Goal: Task Accomplishment & Management: Complete application form

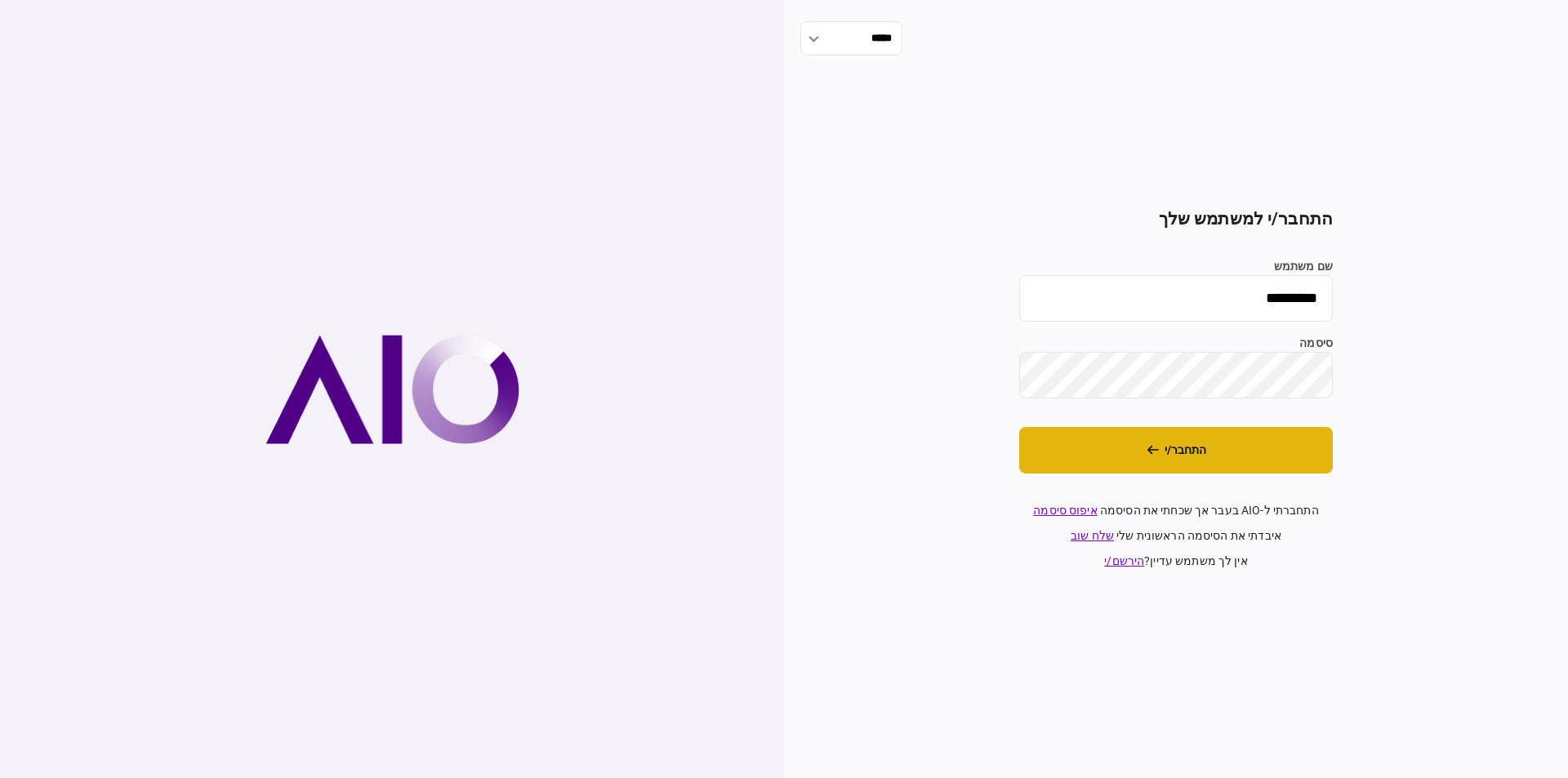
click at [1172, 457] on button "התחבר/י" at bounding box center [1176, 450] width 314 height 47
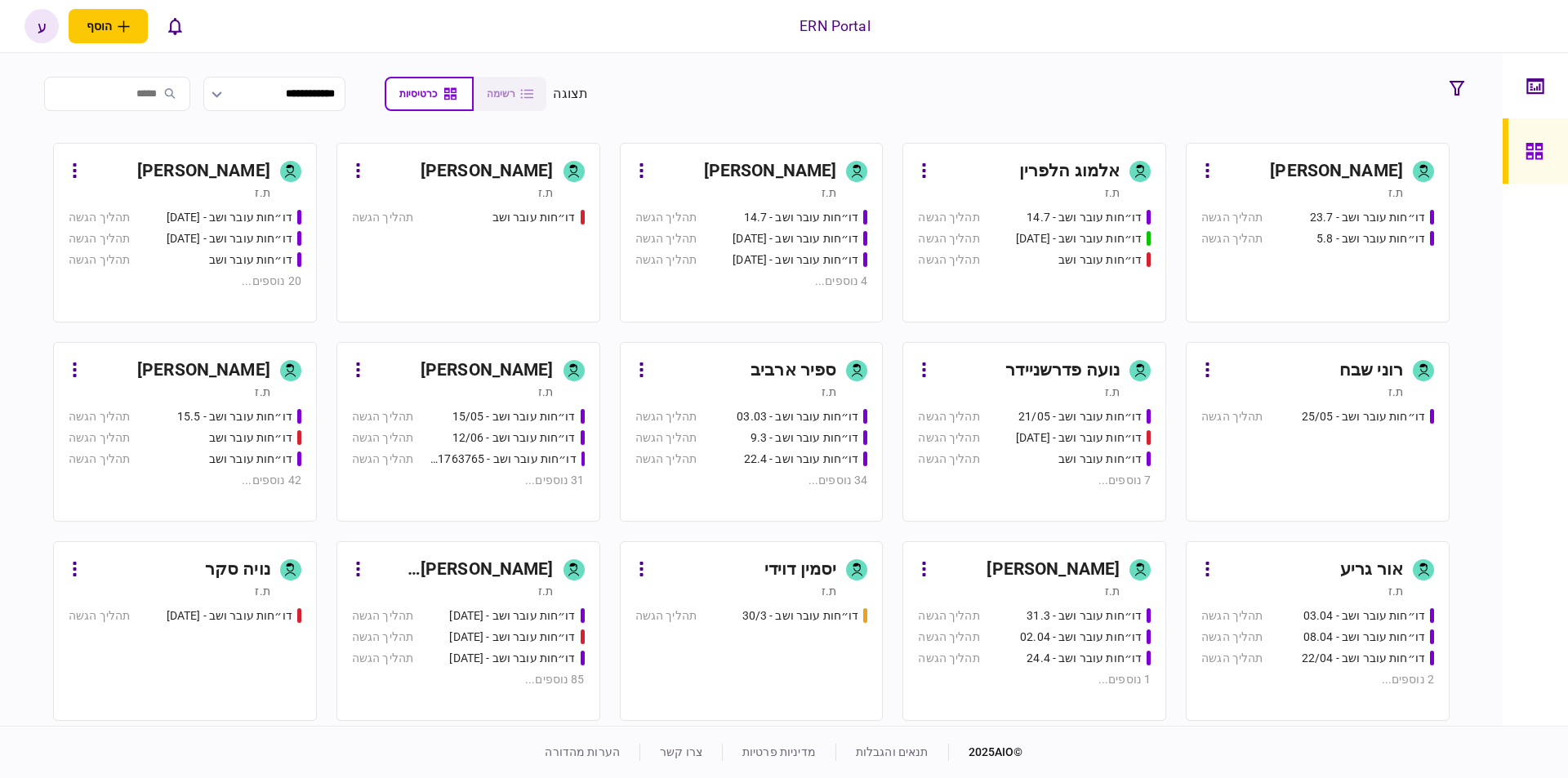
click at [161, 390] on div "ת.ז" at bounding box center [170, 392] width 201 height 17
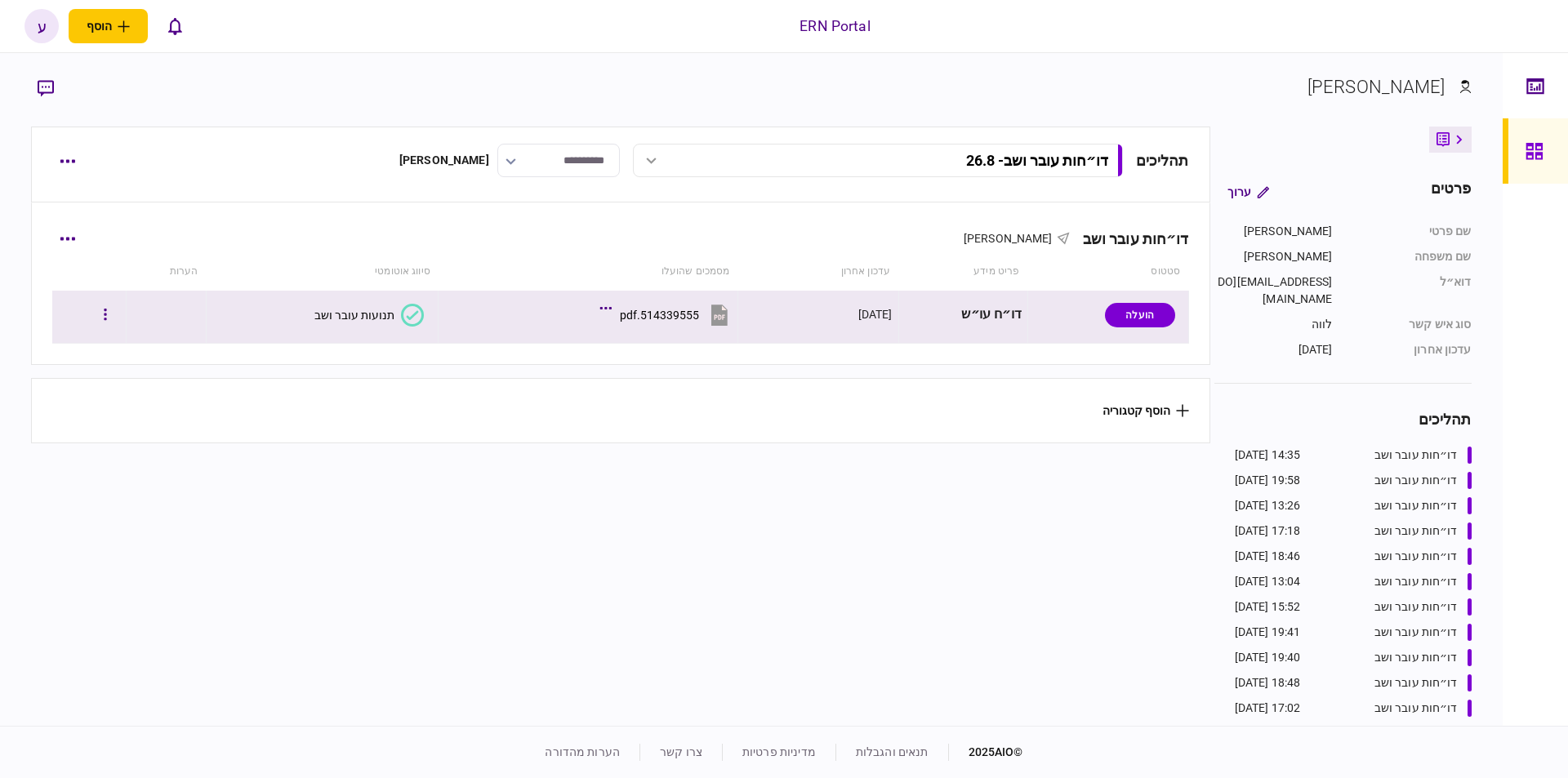
click at [118, 298] on div at bounding box center [89, 314] width 62 height 36
click at [115, 307] on button "button" at bounding box center [105, 316] width 30 height 30
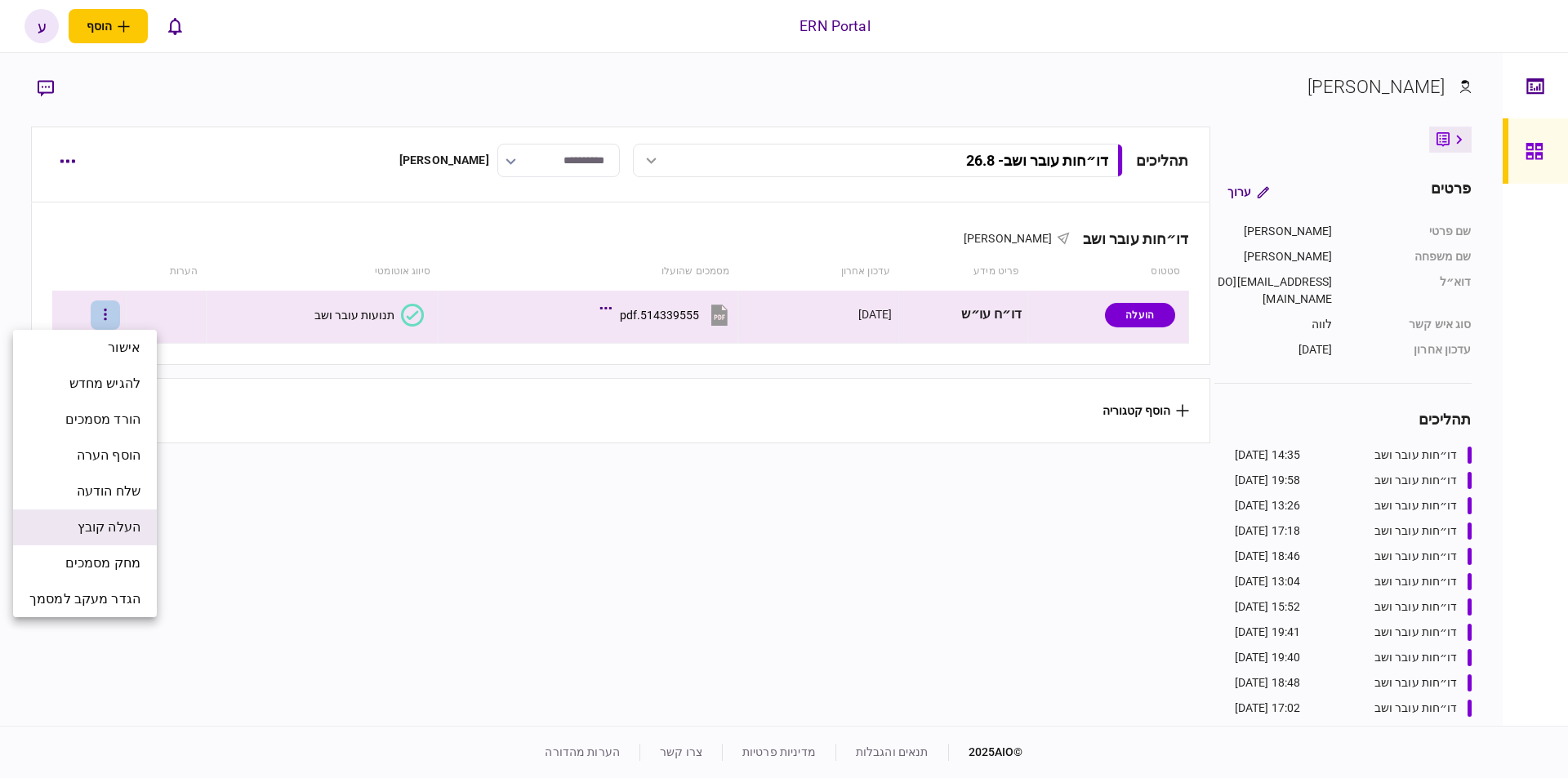
click at [125, 521] on span "העלה קובץ" at bounding box center [108, 527] width 62 height 20
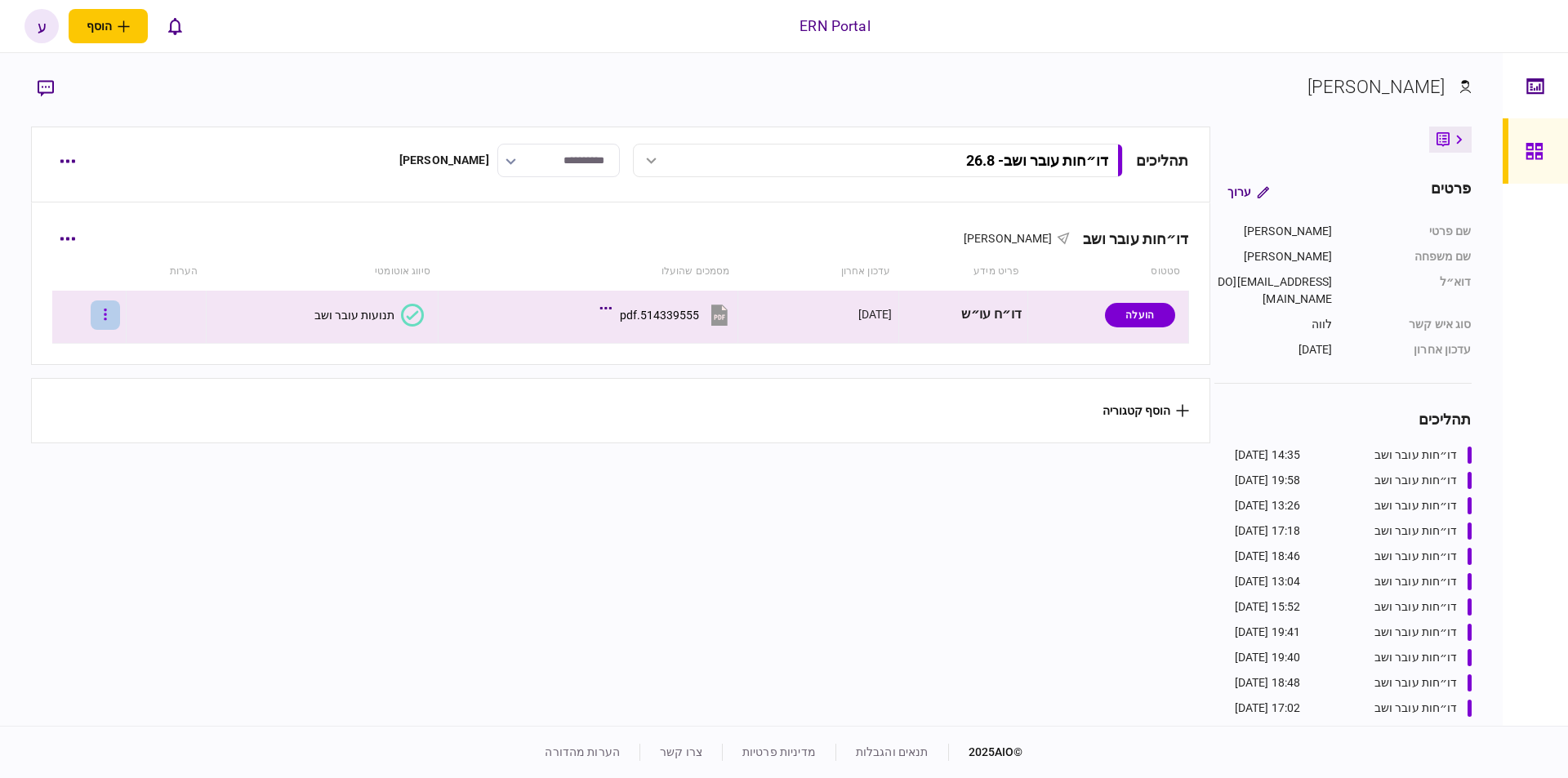
click at [120, 319] on button "button" at bounding box center [105, 316] width 30 height 30
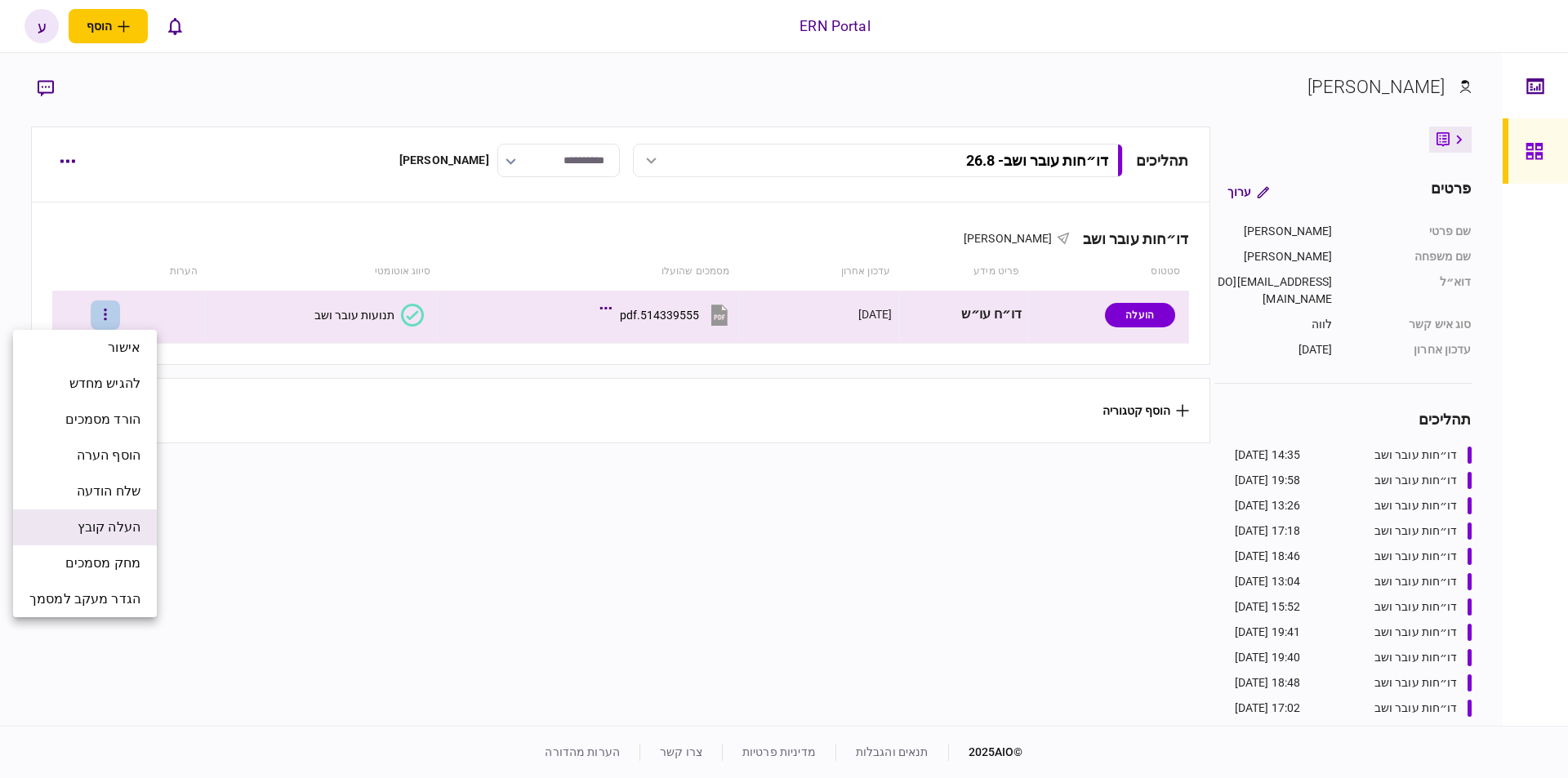
click at [131, 520] on span "העלה קובץ" at bounding box center [108, 527] width 62 height 20
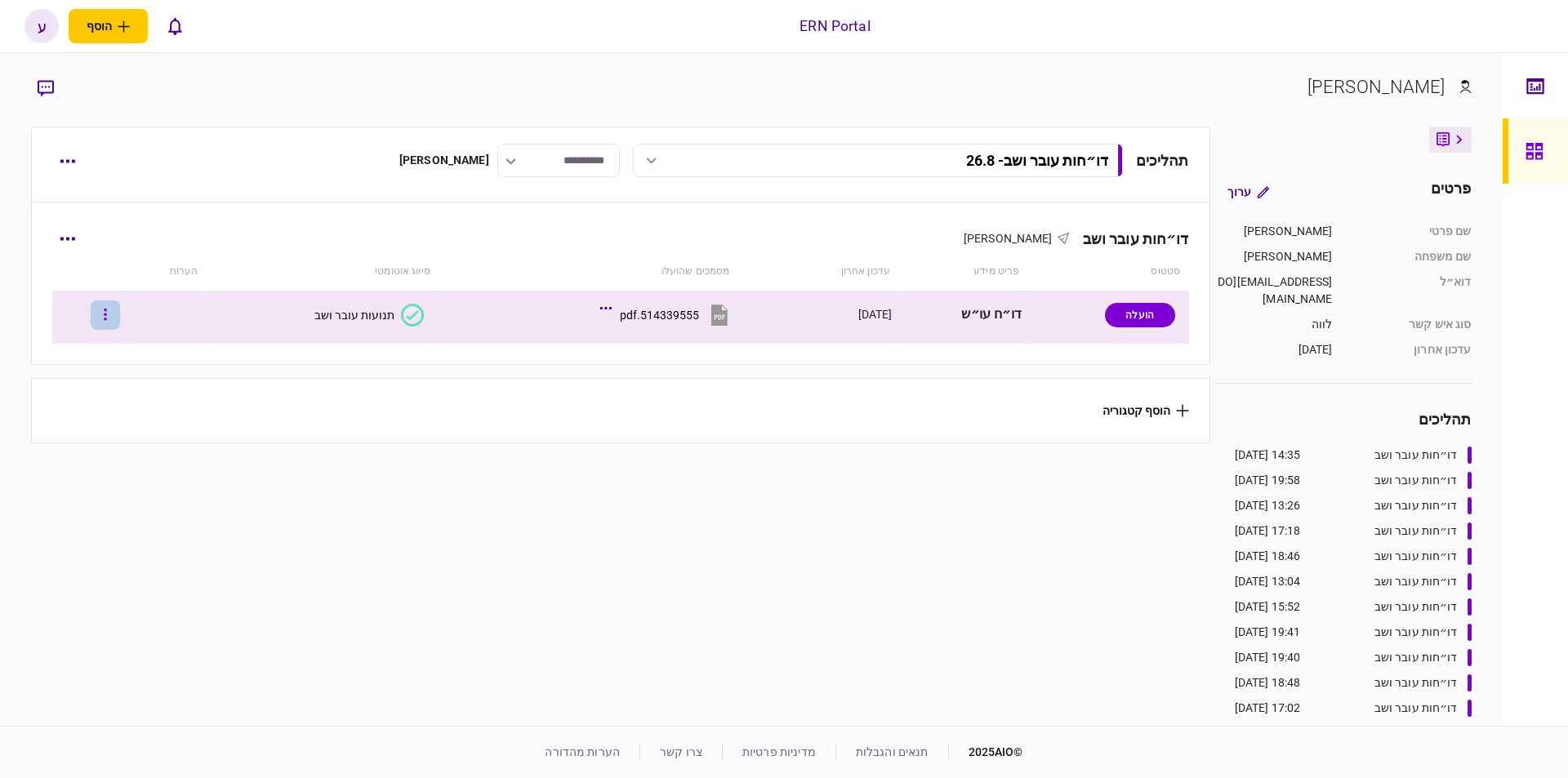
click at [107, 310] on icon "button" at bounding box center [105, 315] width 4 height 16
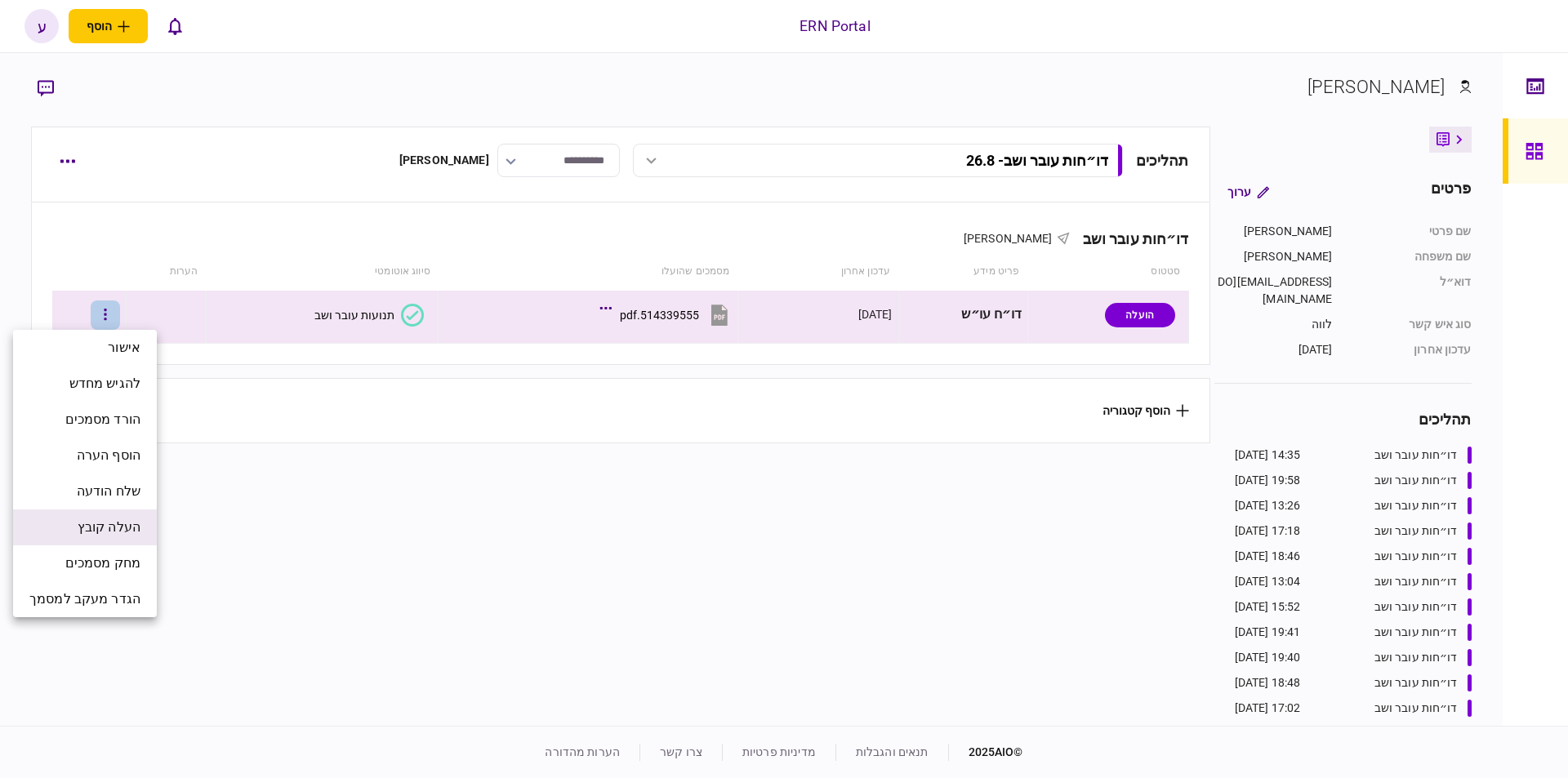
click at [117, 525] on span "העלה קובץ" at bounding box center [108, 527] width 62 height 20
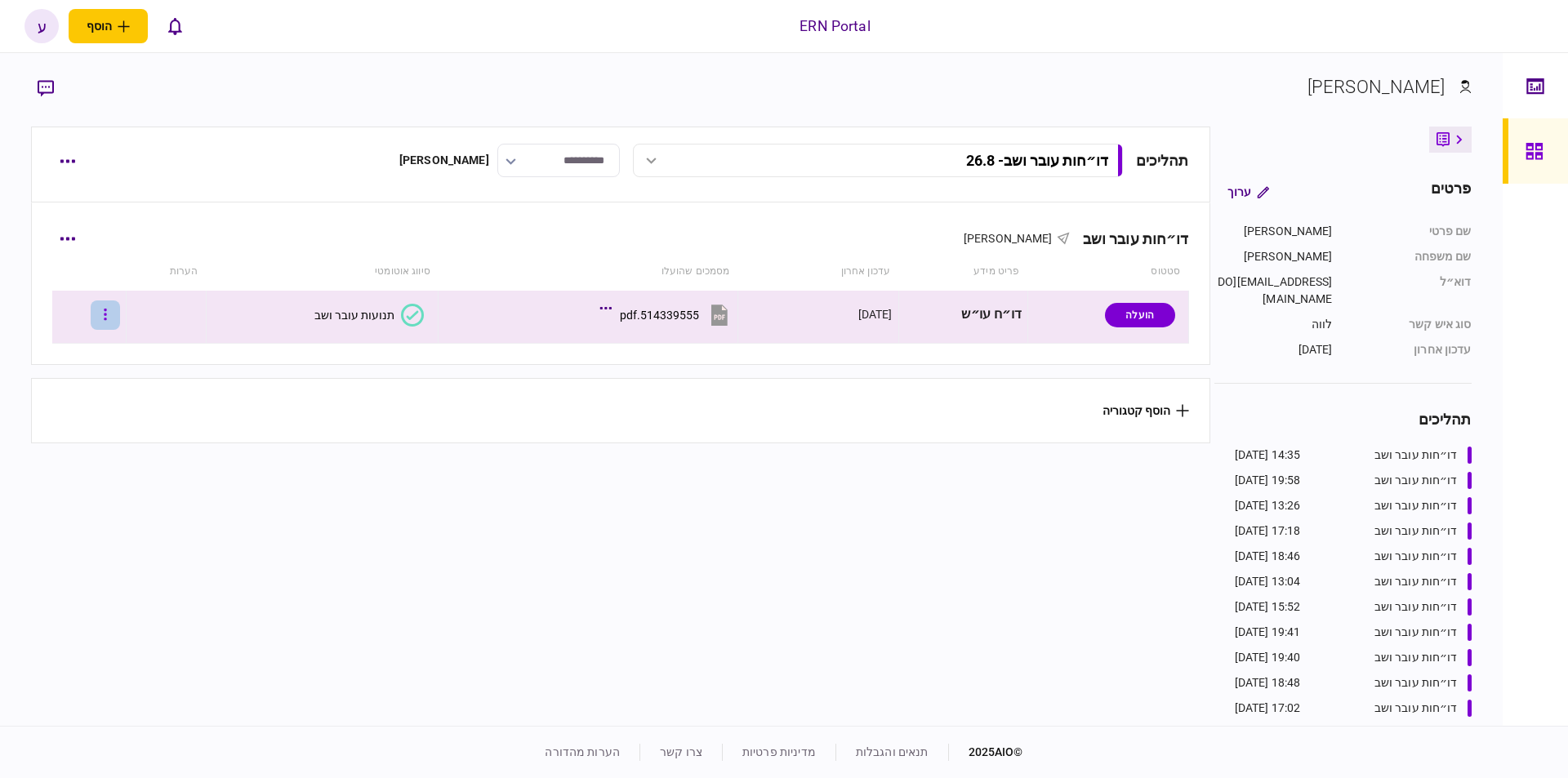
click at [120, 323] on button "button" at bounding box center [105, 316] width 30 height 30
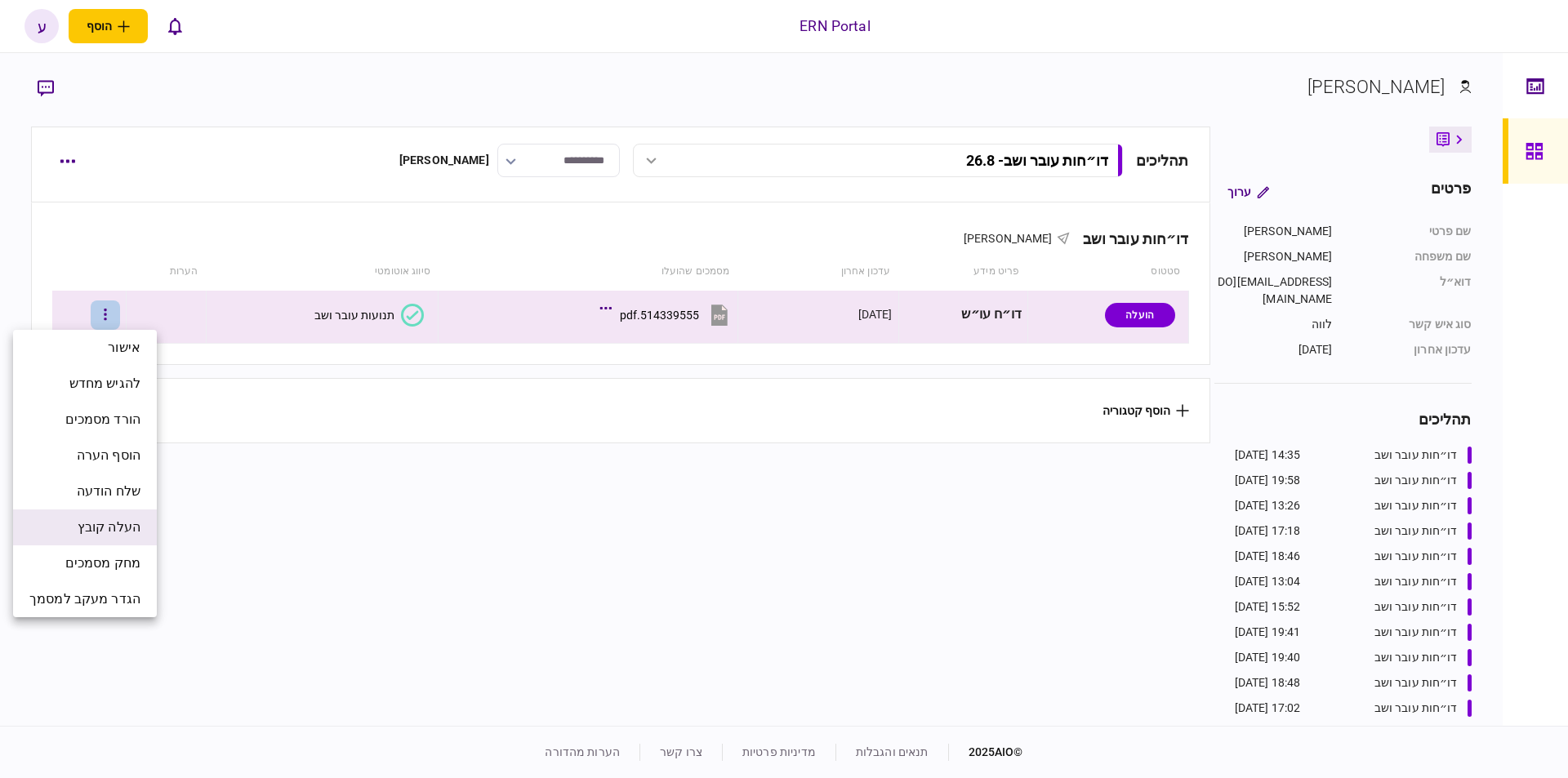
click at [130, 519] on span "העלה קובץ" at bounding box center [108, 527] width 62 height 20
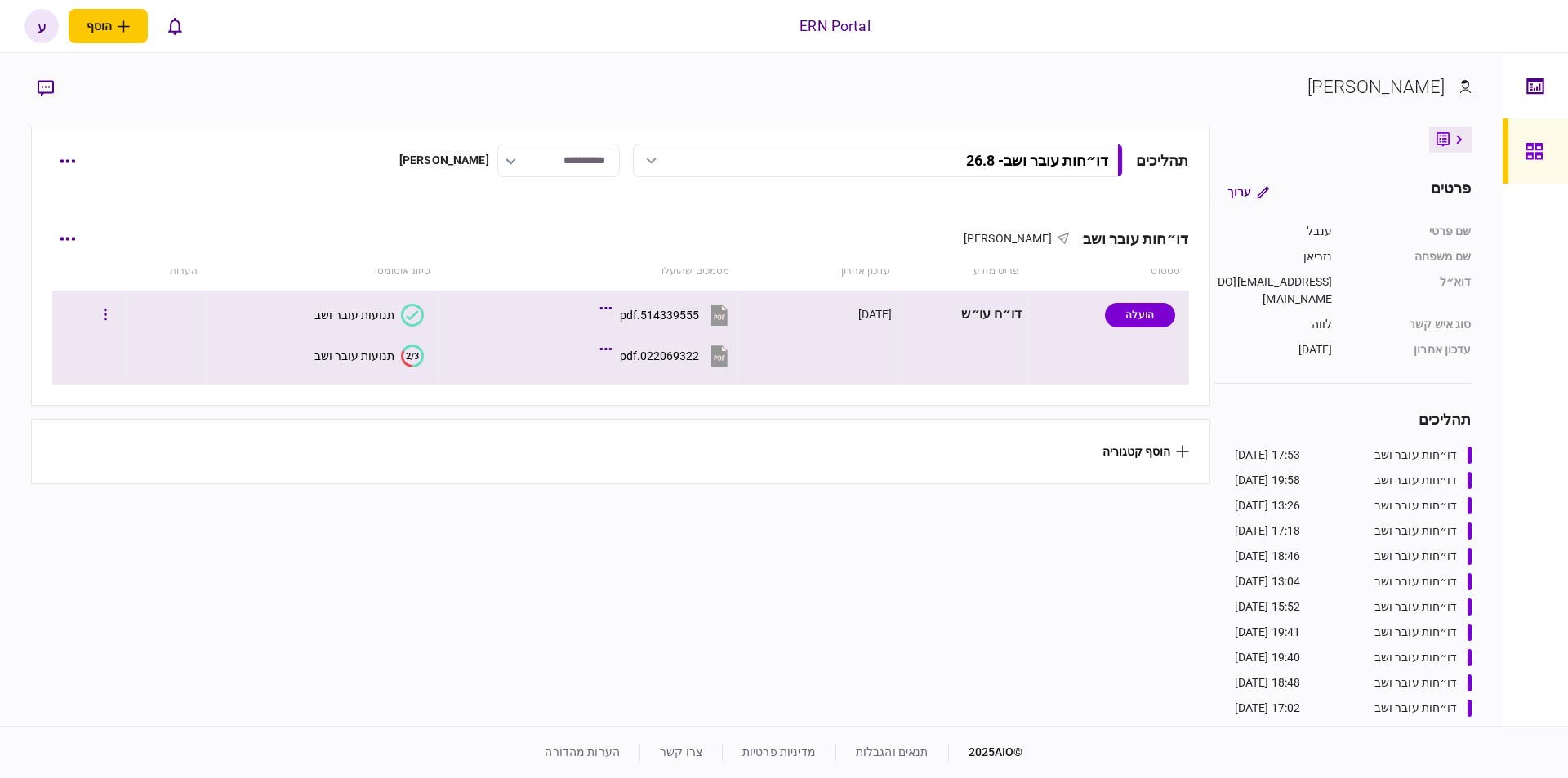
click at [394, 347] on button "2/3 תנועות עובר ושב" at bounding box center [368, 356] width 109 height 23
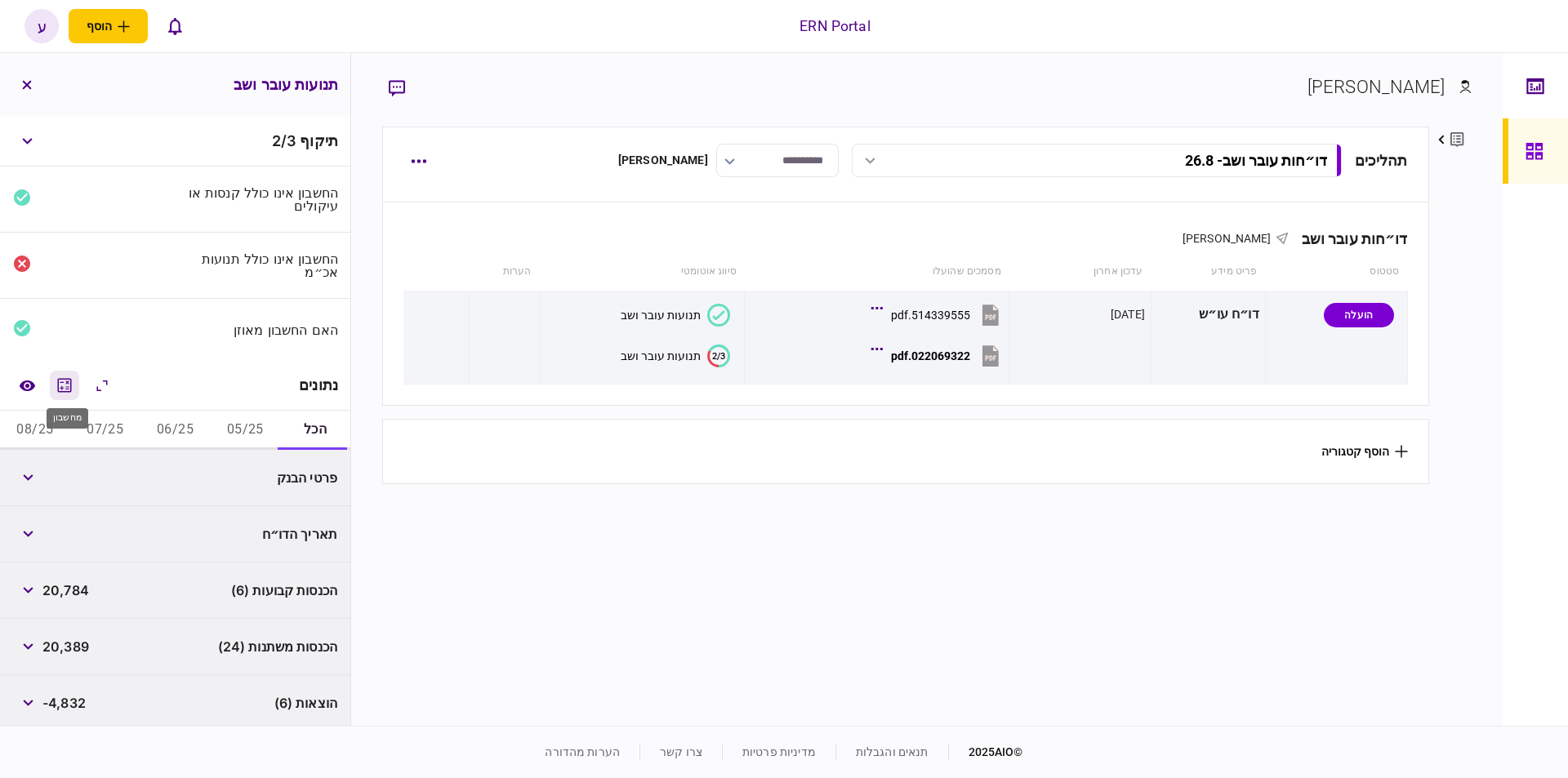
click at [66, 390] on icon "מחשבון" at bounding box center [64, 385] width 20 height 20
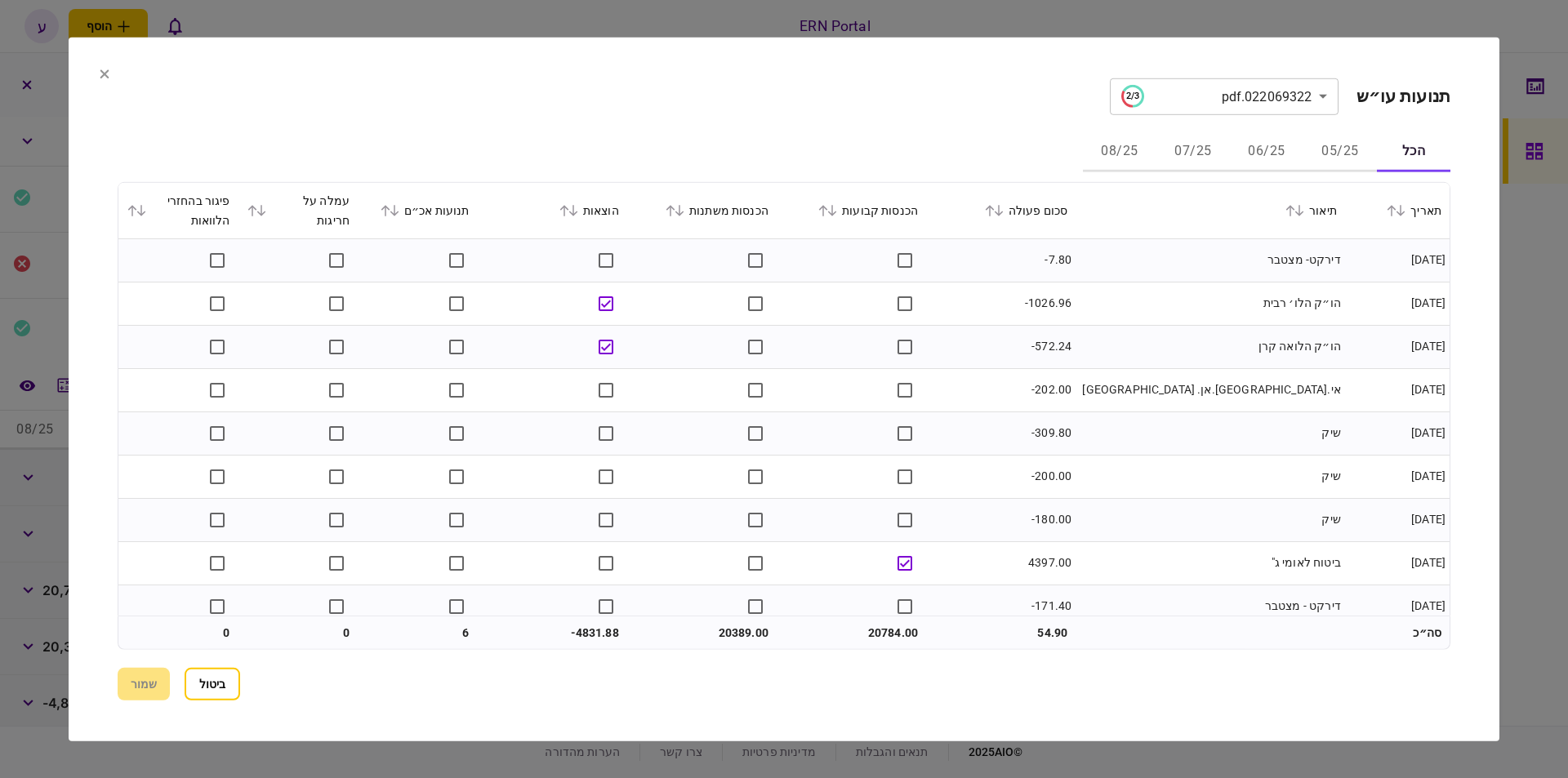
click at [1262, 152] on button "06/25" at bounding box center [1266, 152] width 74 height 39
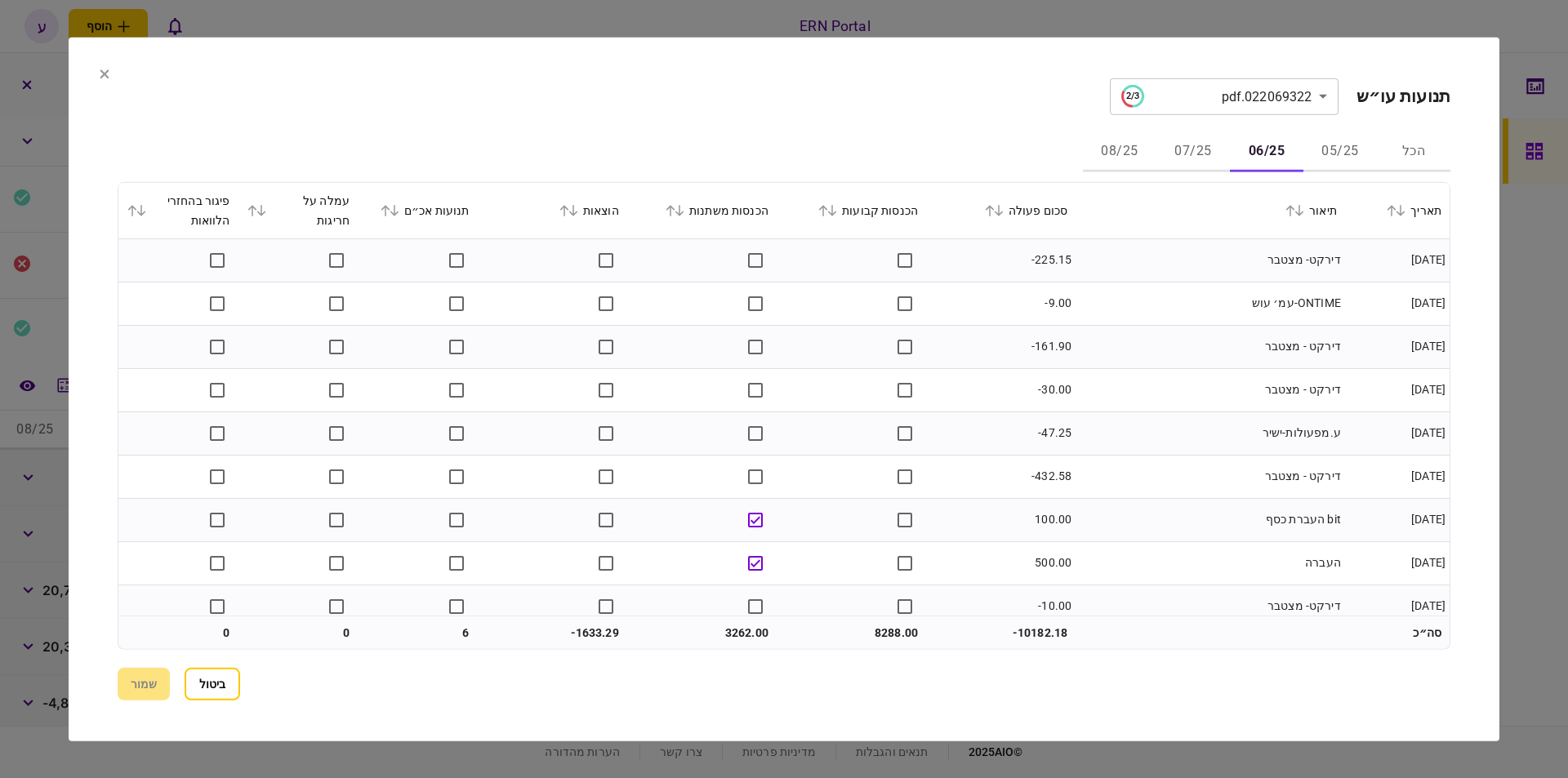
click at [1003, 215] on icon at bounding box center [999, 210] width 10 height 11
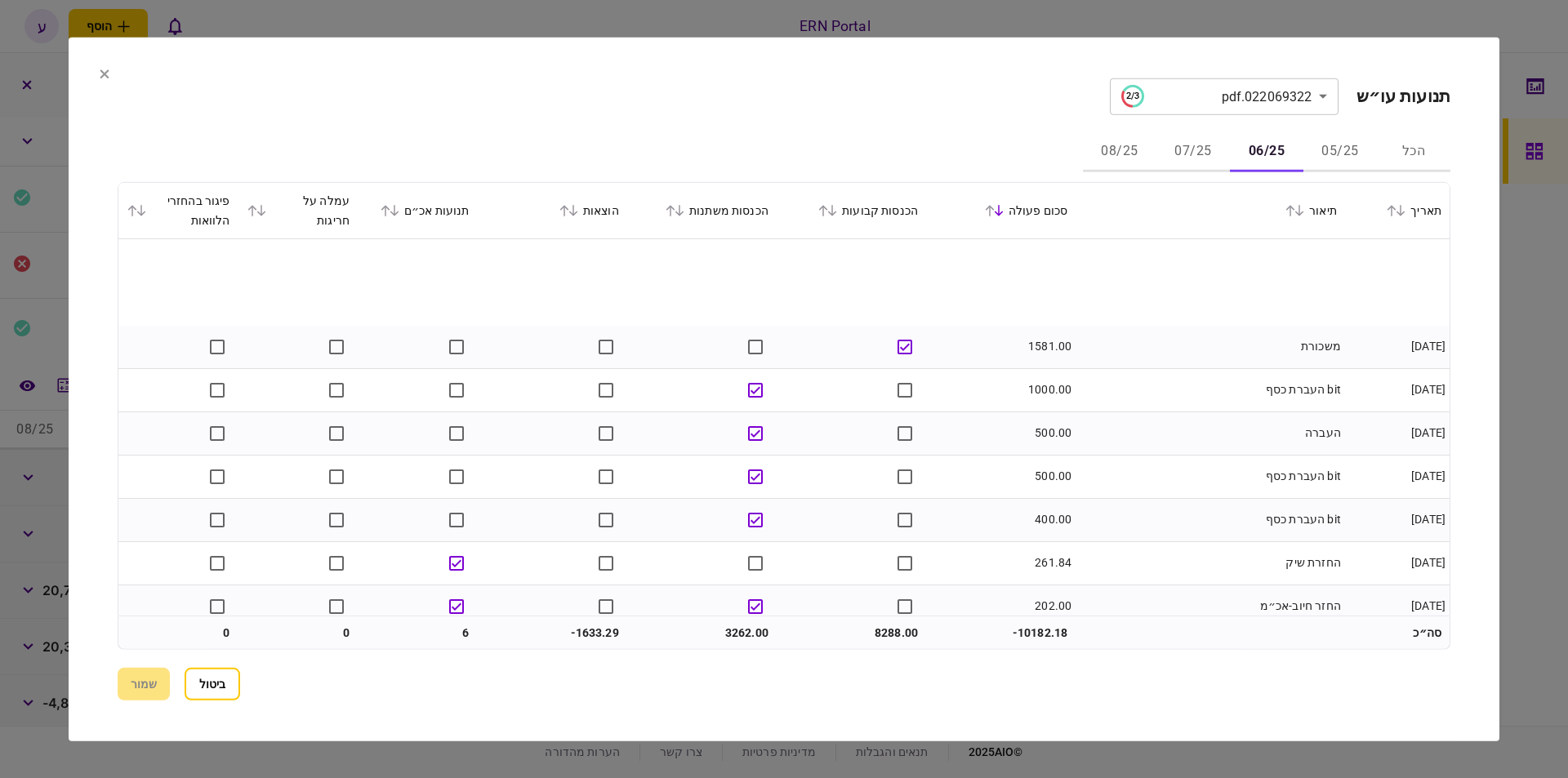
scroll to position [92, 0]
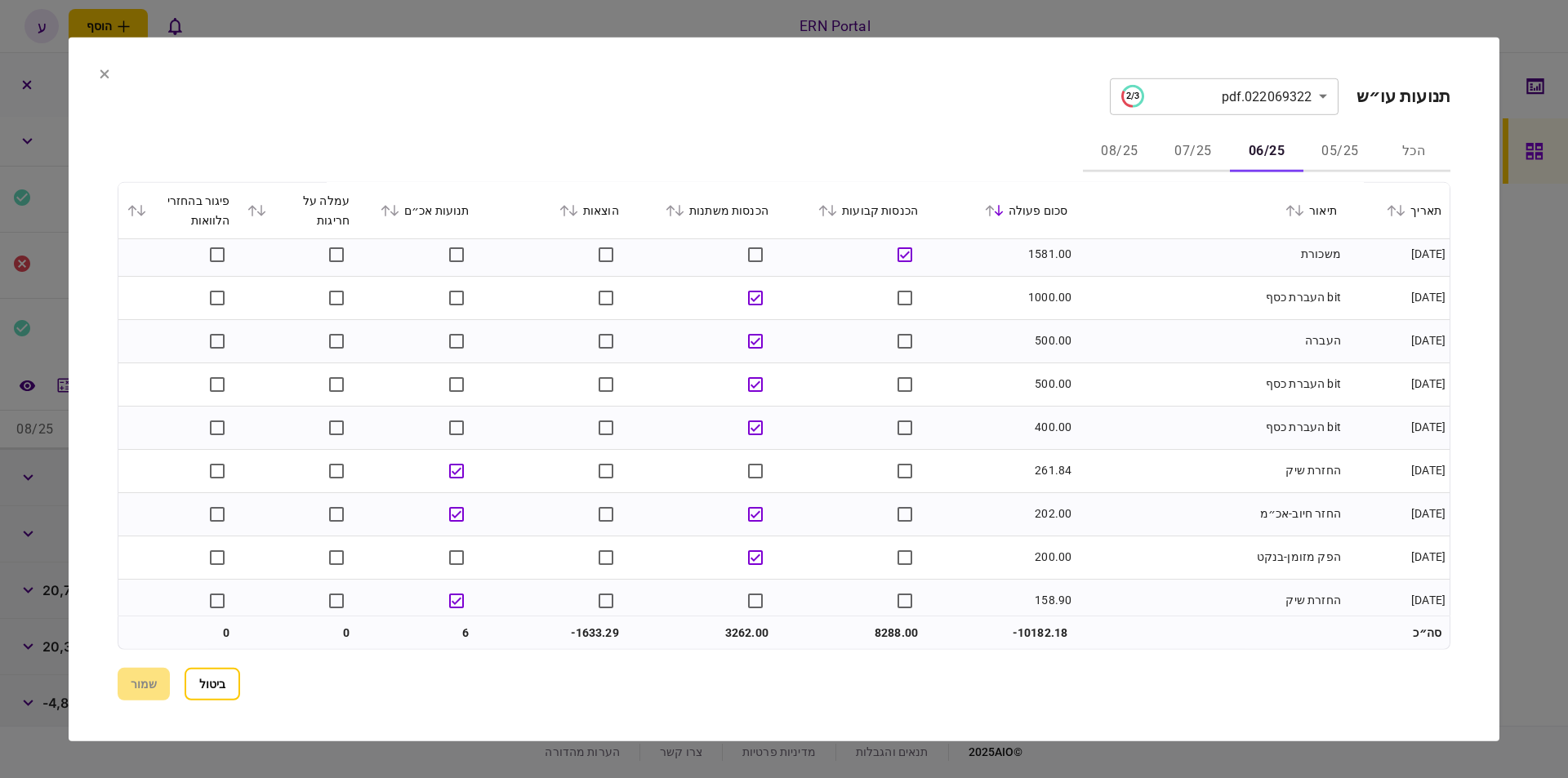
click at [114, 75] on section "**********" at bounding box center [784, 388] width 1430 height 703
click at [112, 75] on section "**********" at bounding box center [784, 388] width 1430 height 703
click at [96, 83] on section "**********" at bounding box center [784, 388] width 1430 height 703
click at [92, 75] on section "**********" at bounding box center [784, 388] width 1430 height 703
click at [106, 72] on icon at bounding box center [105, 74] width 9 height 9
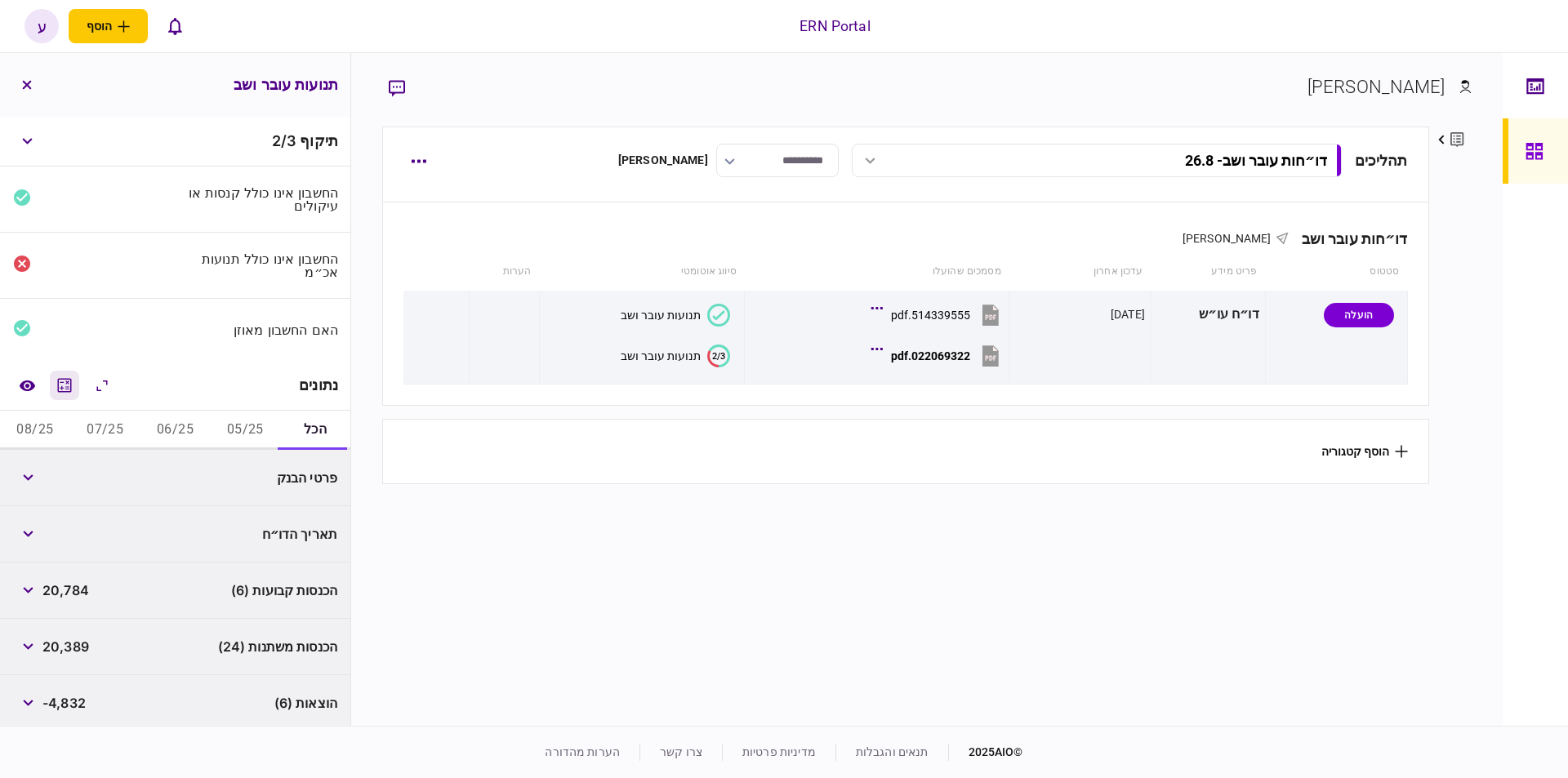
click at [55, 389] on button "מחשבון" at bounding box center [64, 386] width 30 height 30
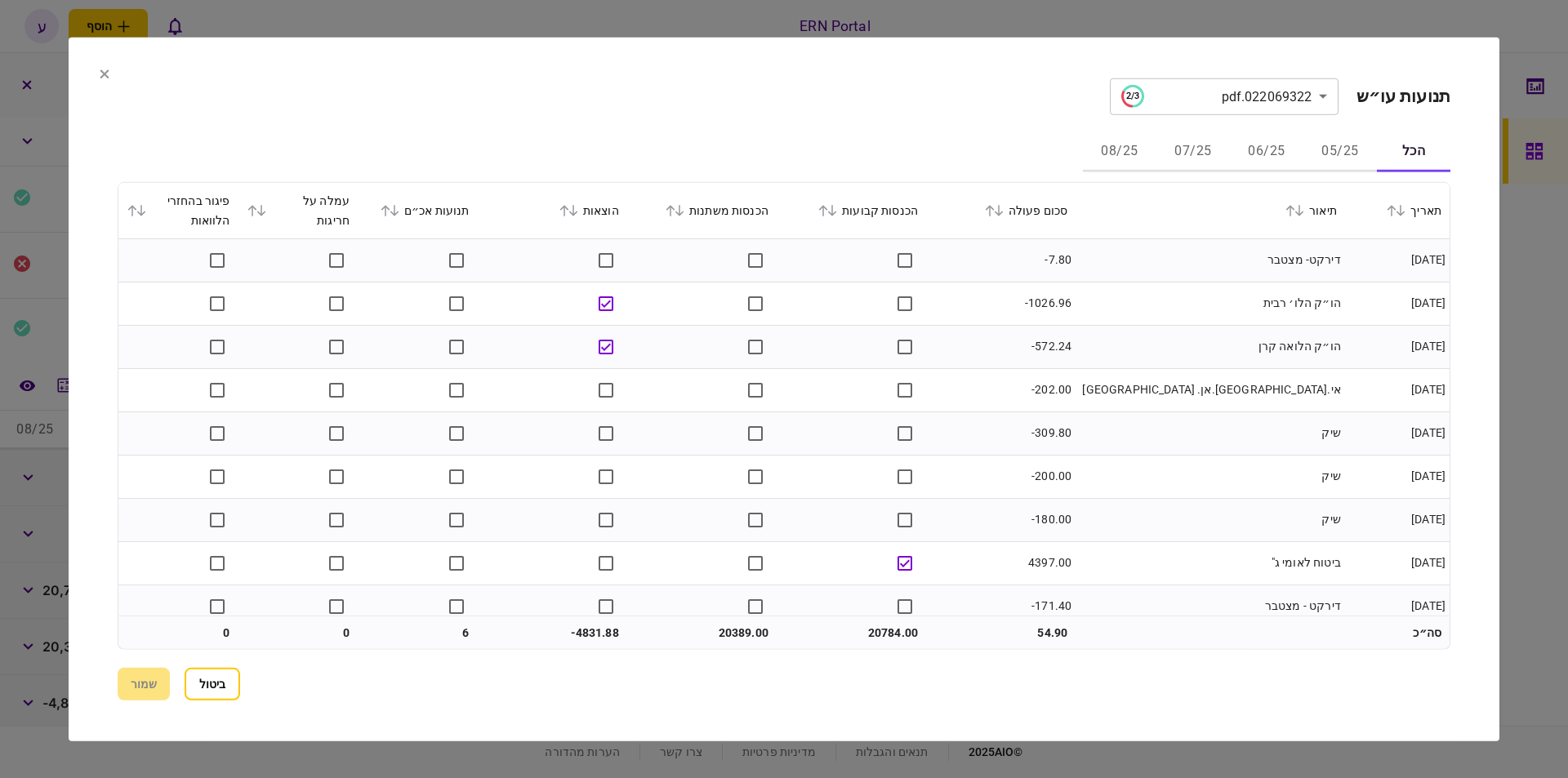
click at [1292, 154] on button "06/25" at bounding box center [1266, 152] width 74 height 39
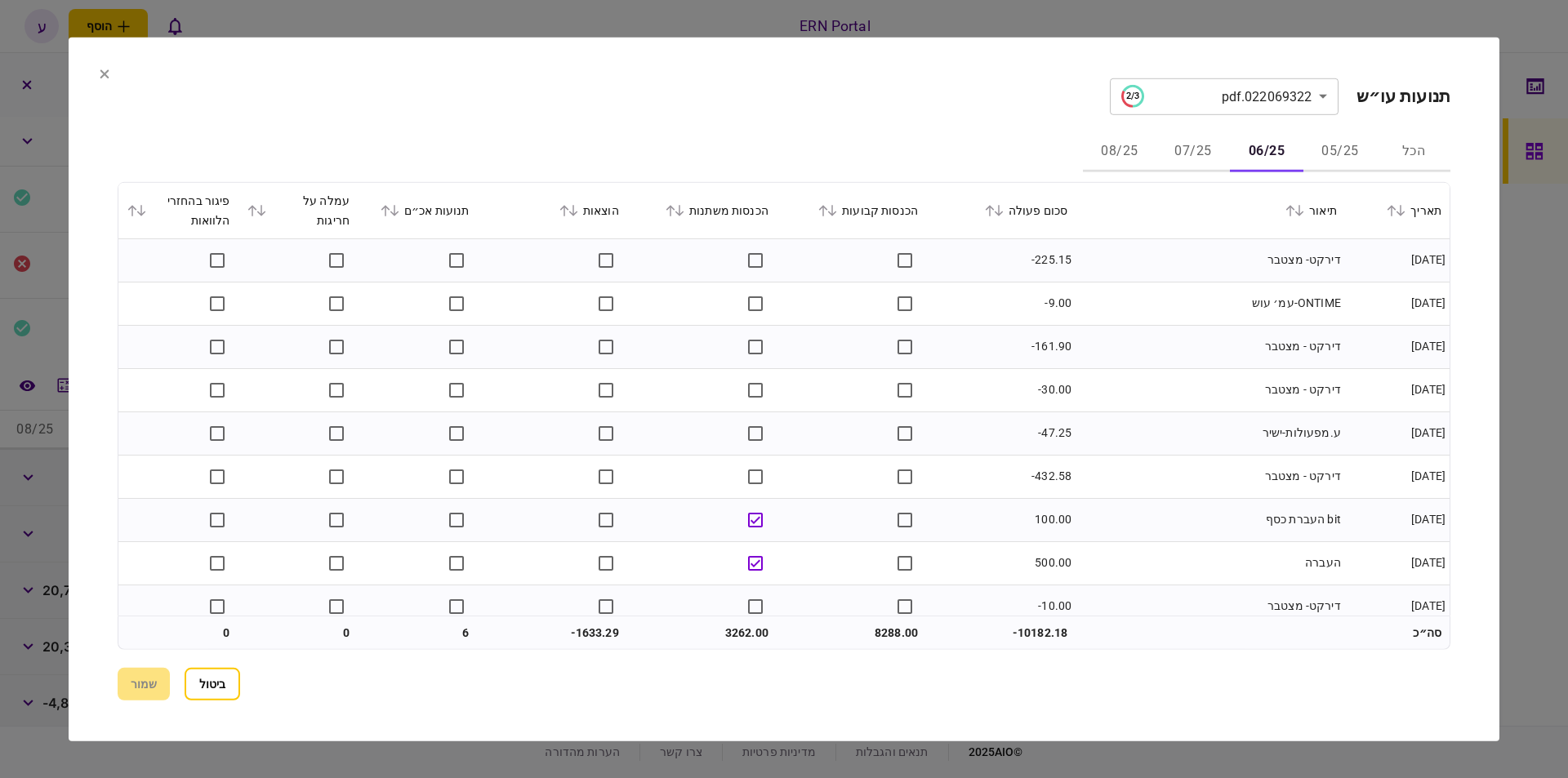
click at [1002, 214] on icon at bounding box center [999, 211] width 9 height 11
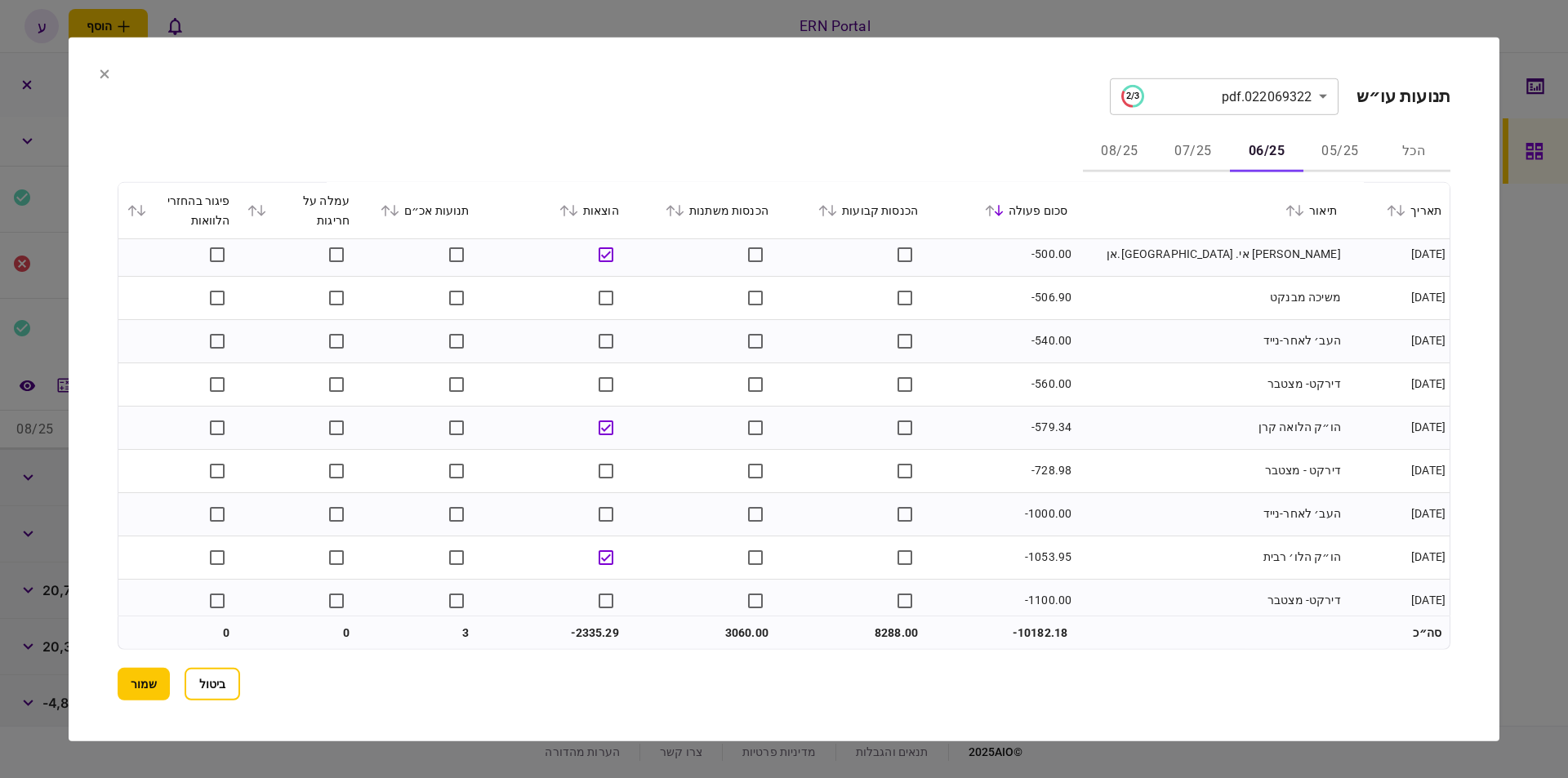
scroll to position [1919, 0]
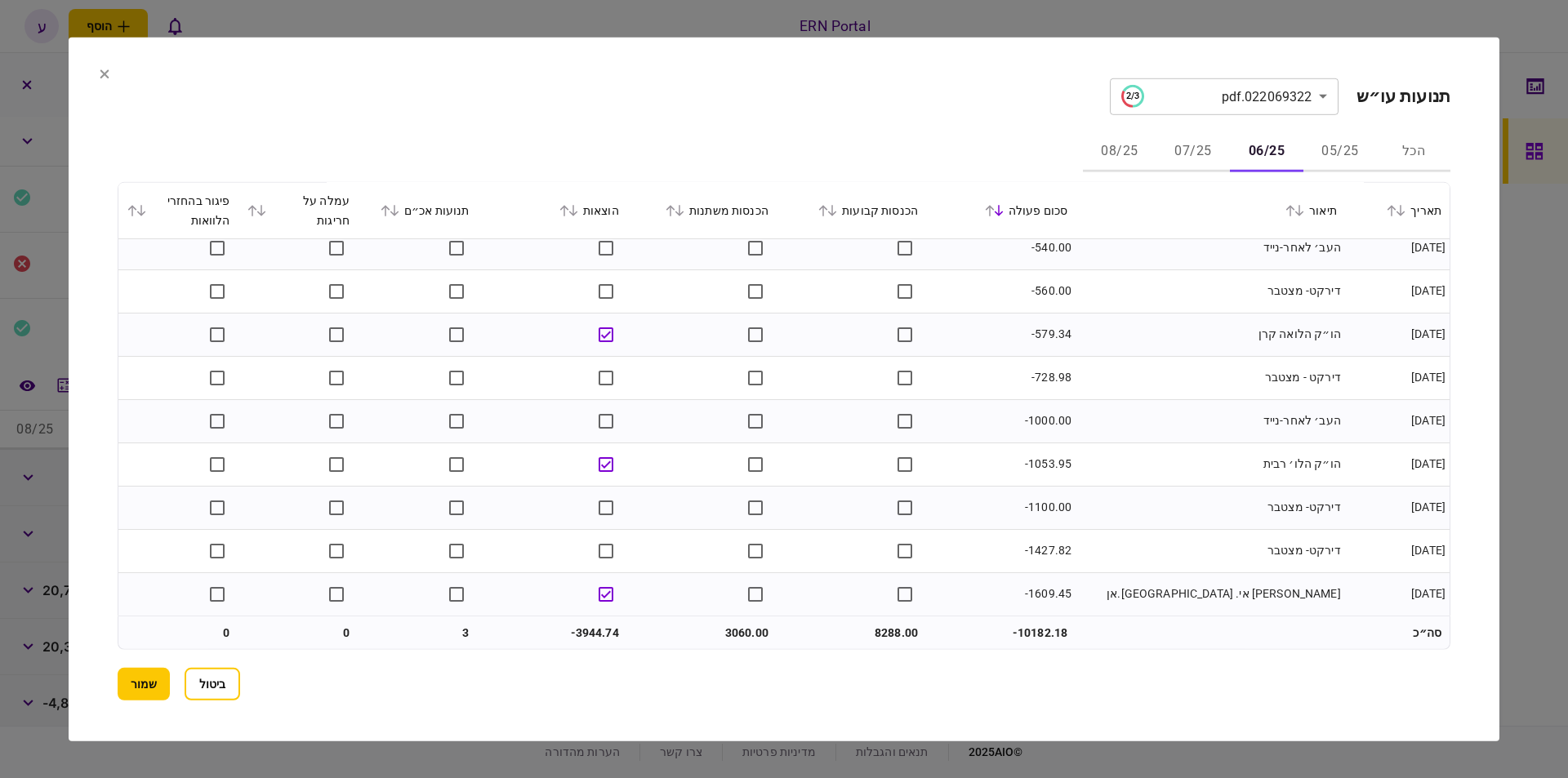
click at [1193, 162] on button "07/25" at bounding box center [1193, 152] width 74 height 39
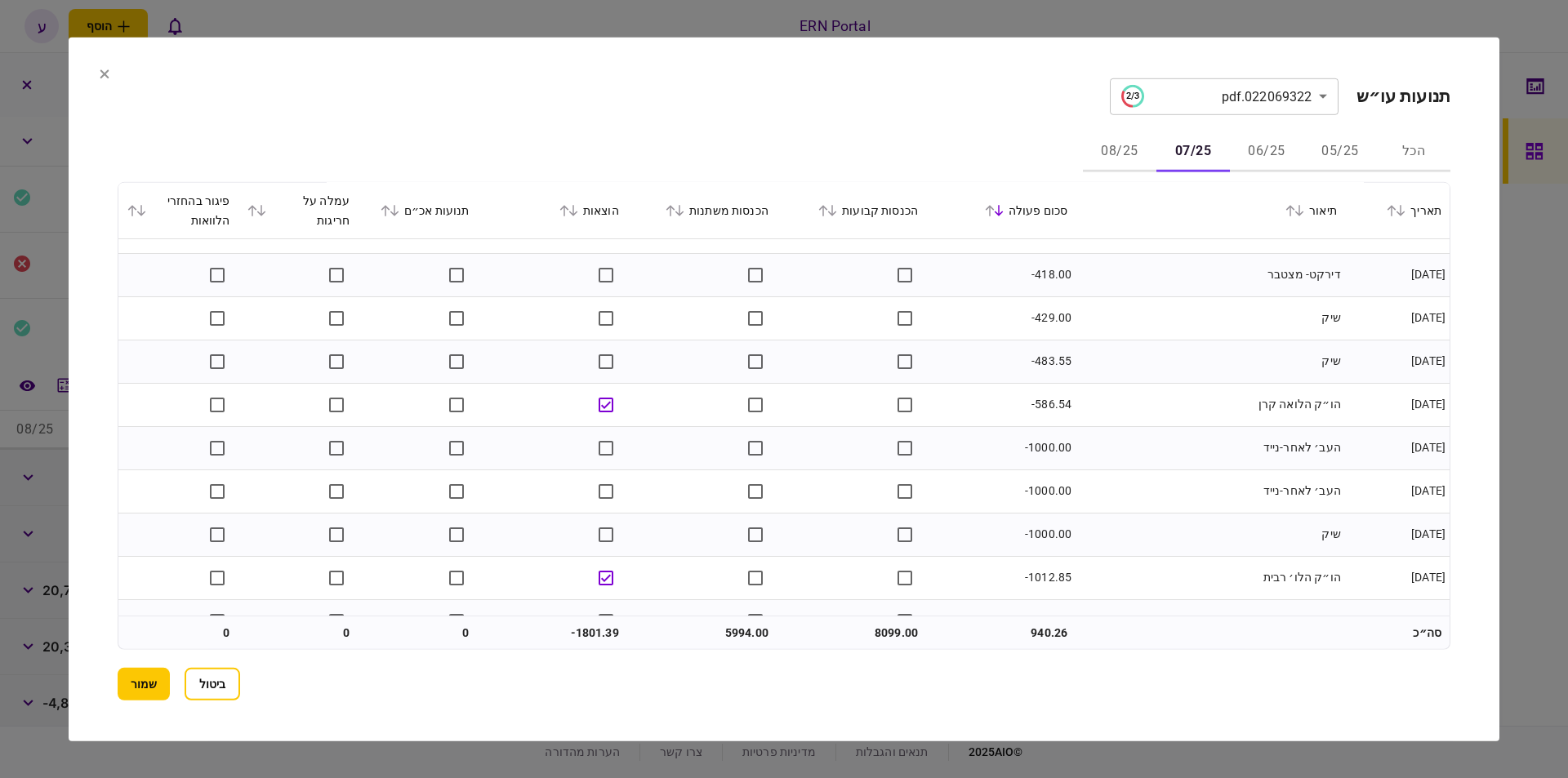
scroll to position [1270, 0]
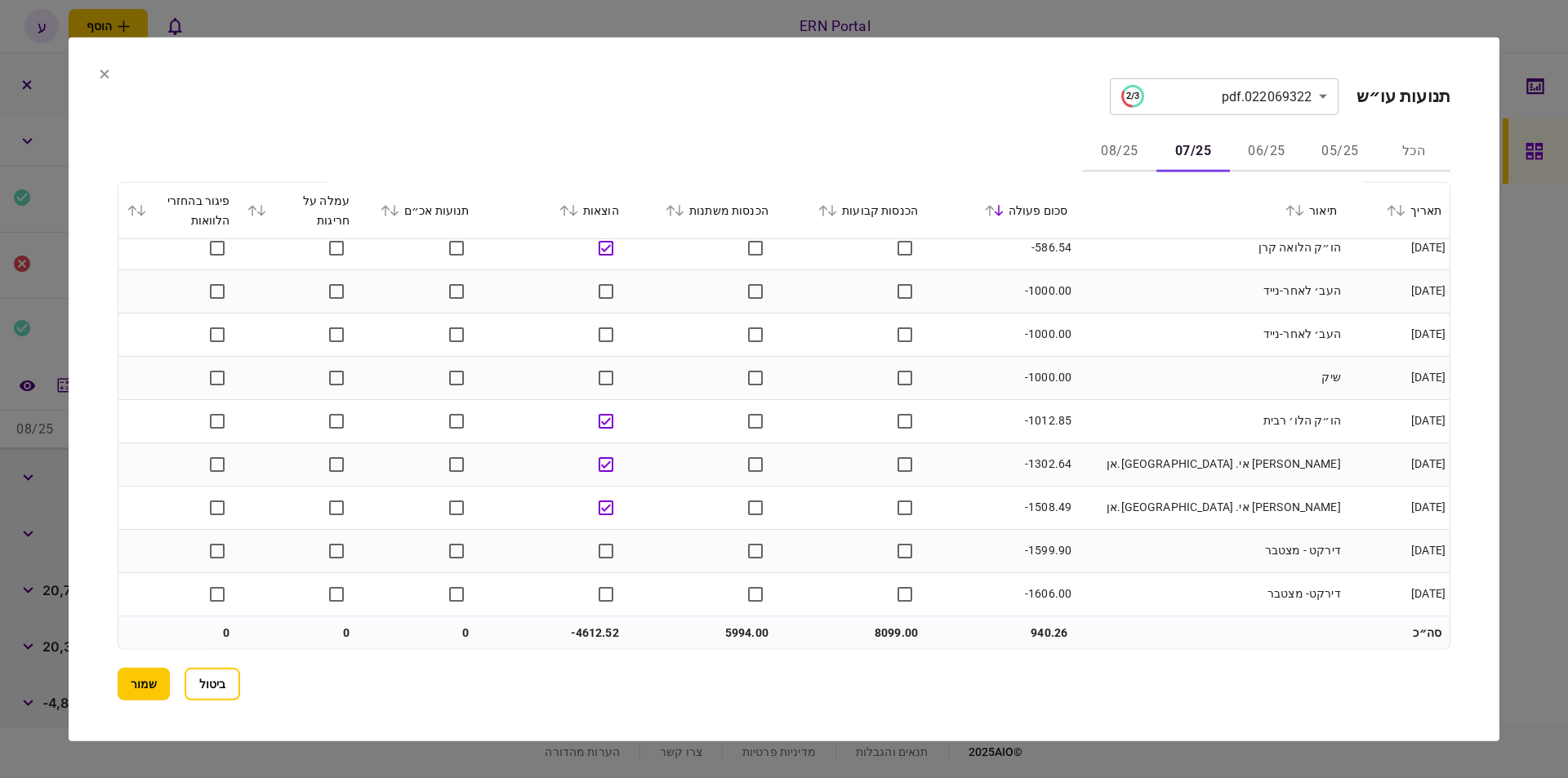
click at [1119, 135] on button "08/25" at bounding box center [1119, 152] width 74 height 39
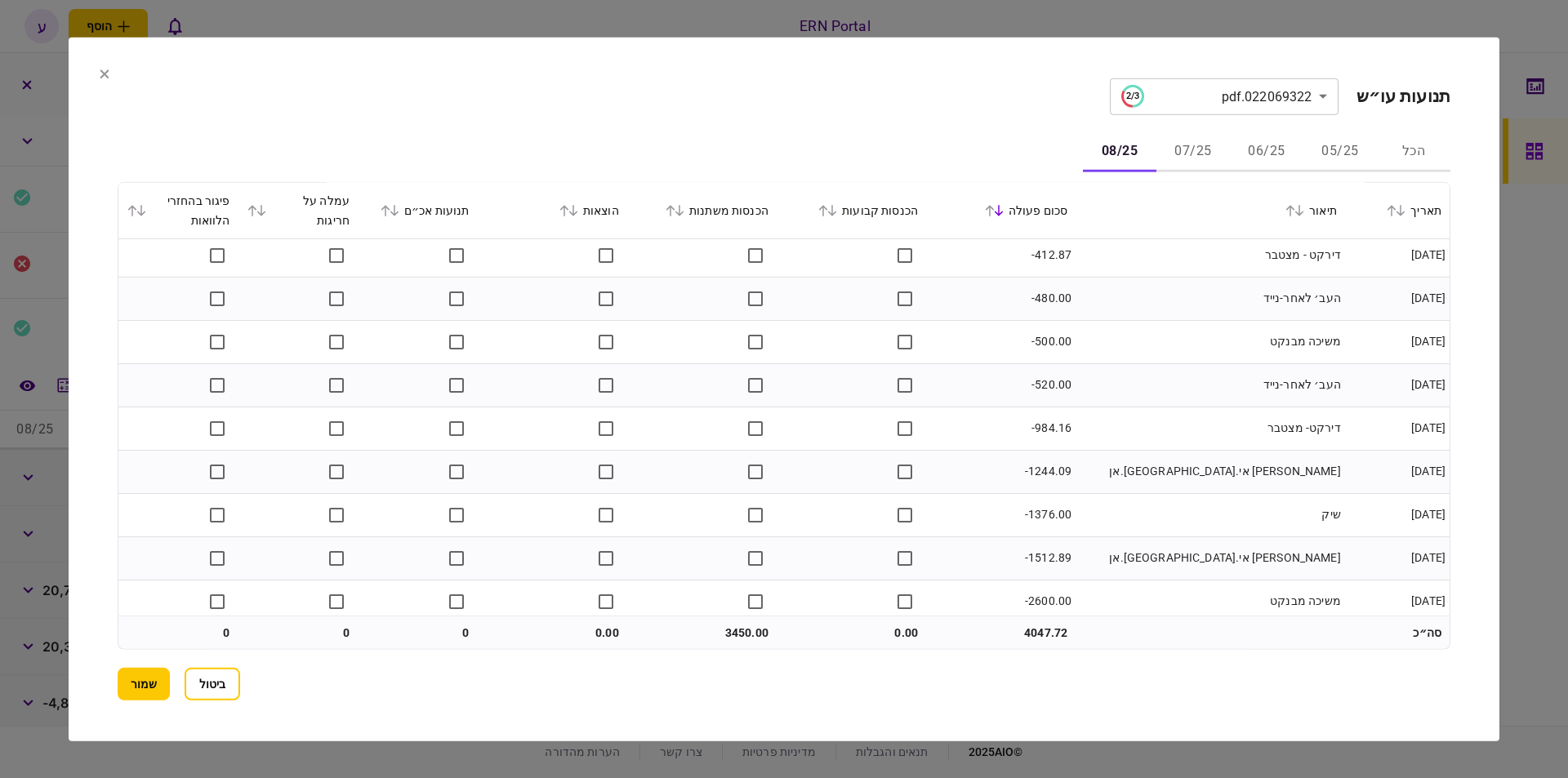
scroll to position [750, 0]
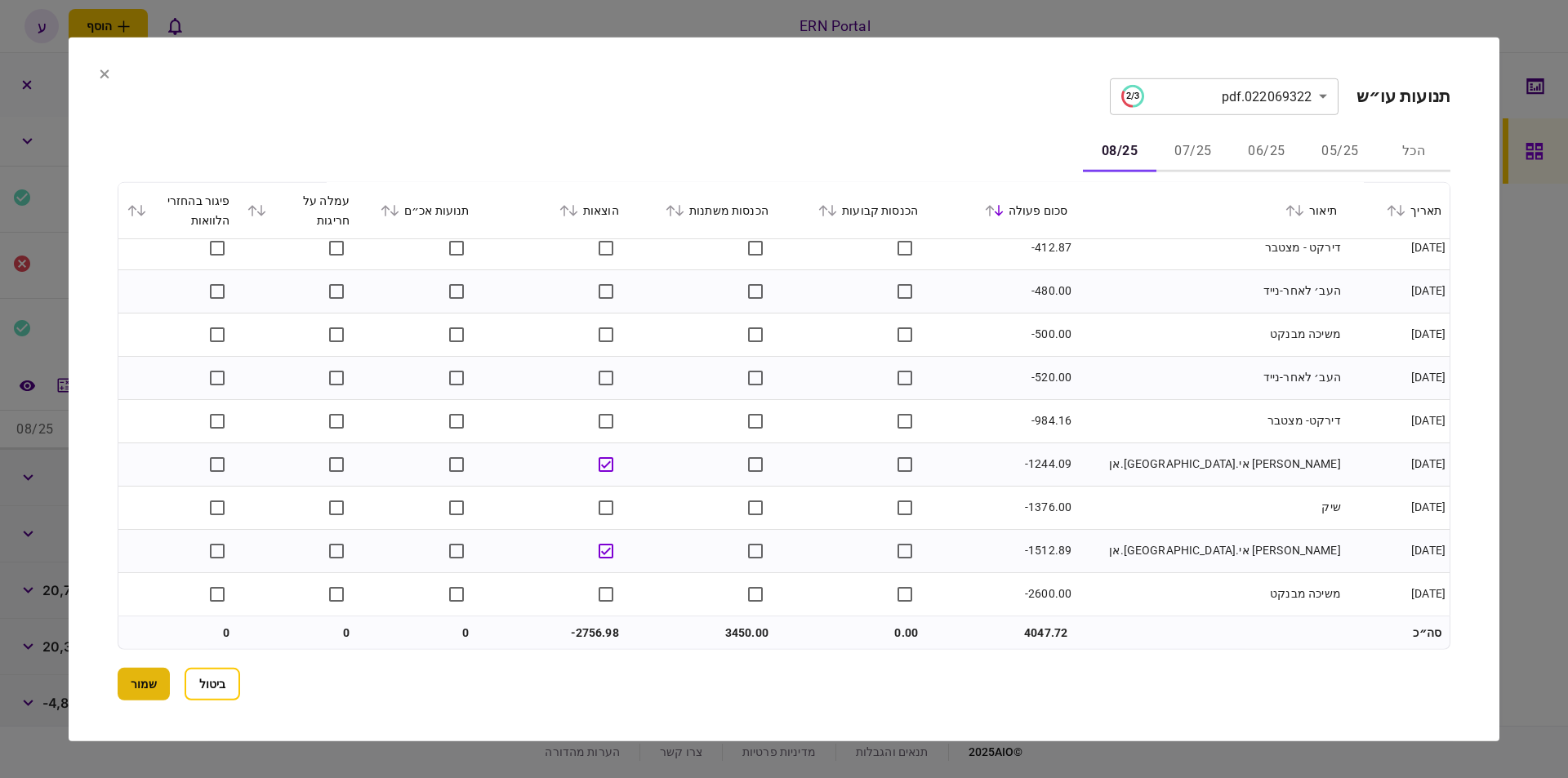
click at [134, 681] on button "שמור" at bounding box center [143, 684] width 52 height 33
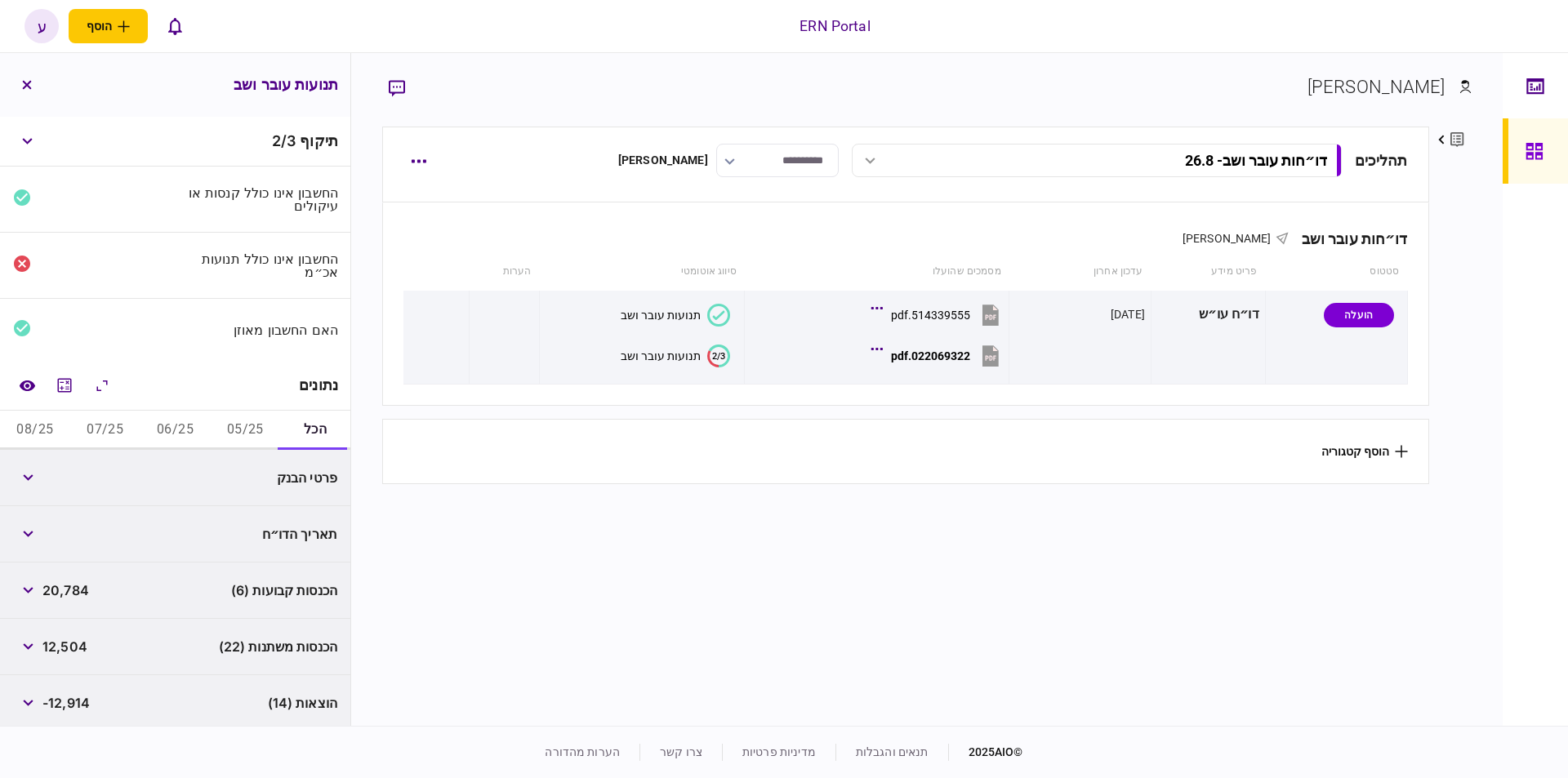
click at [169, 435] on button "06/25" at bounding box center [175, 430] width 70 height 39
click at [69, 471] on span "8,288" at bounding box center [61, 477] width 37 height 20
copy span "8,288"
click at [73, 530] on span "3,060" at bounding box center [62, 534] width 39 height 20
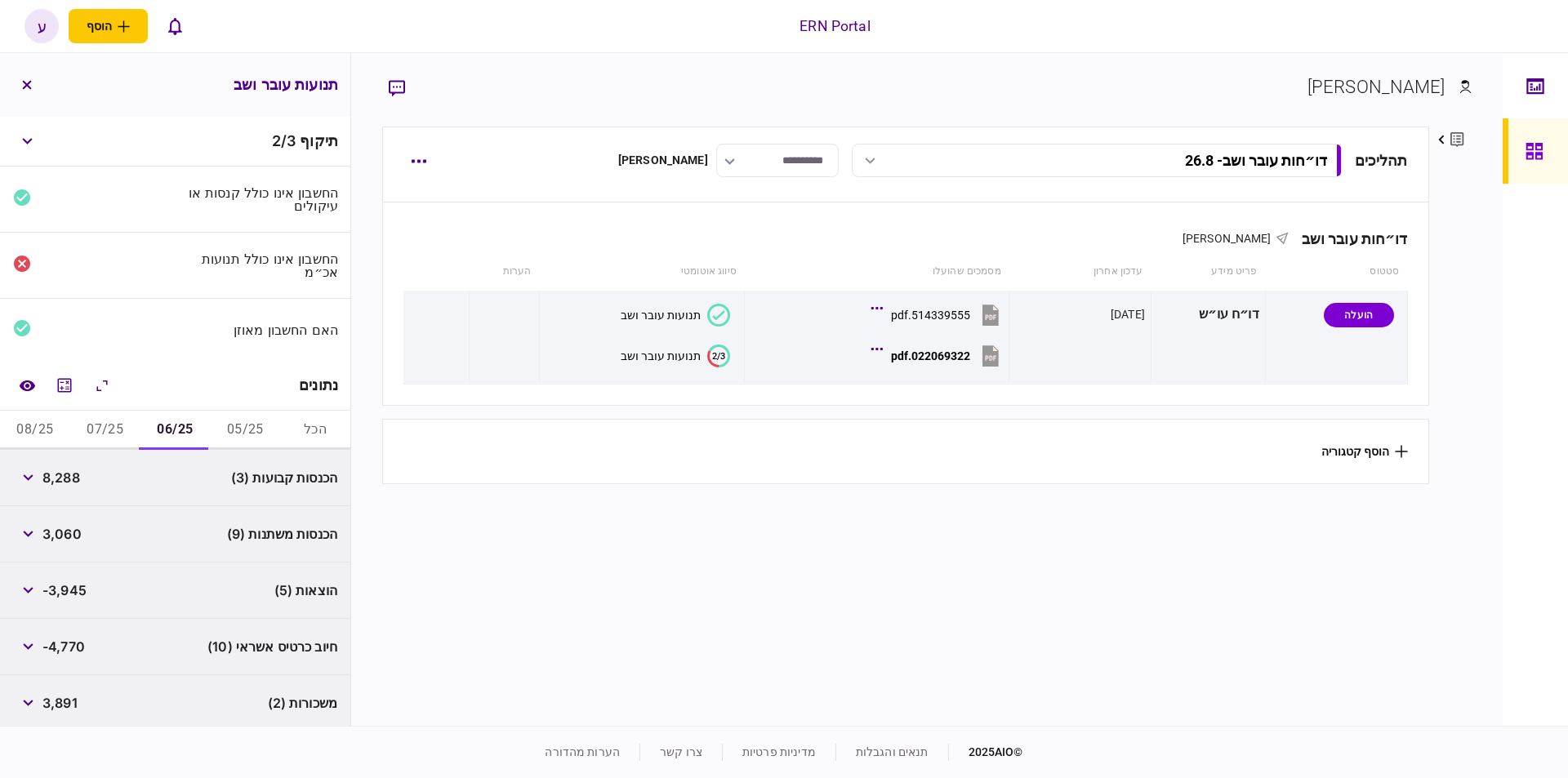
click at [73, 530] on span "3,060" at bounding box center [62, 534] width 39 height 20
copy span "3,060"
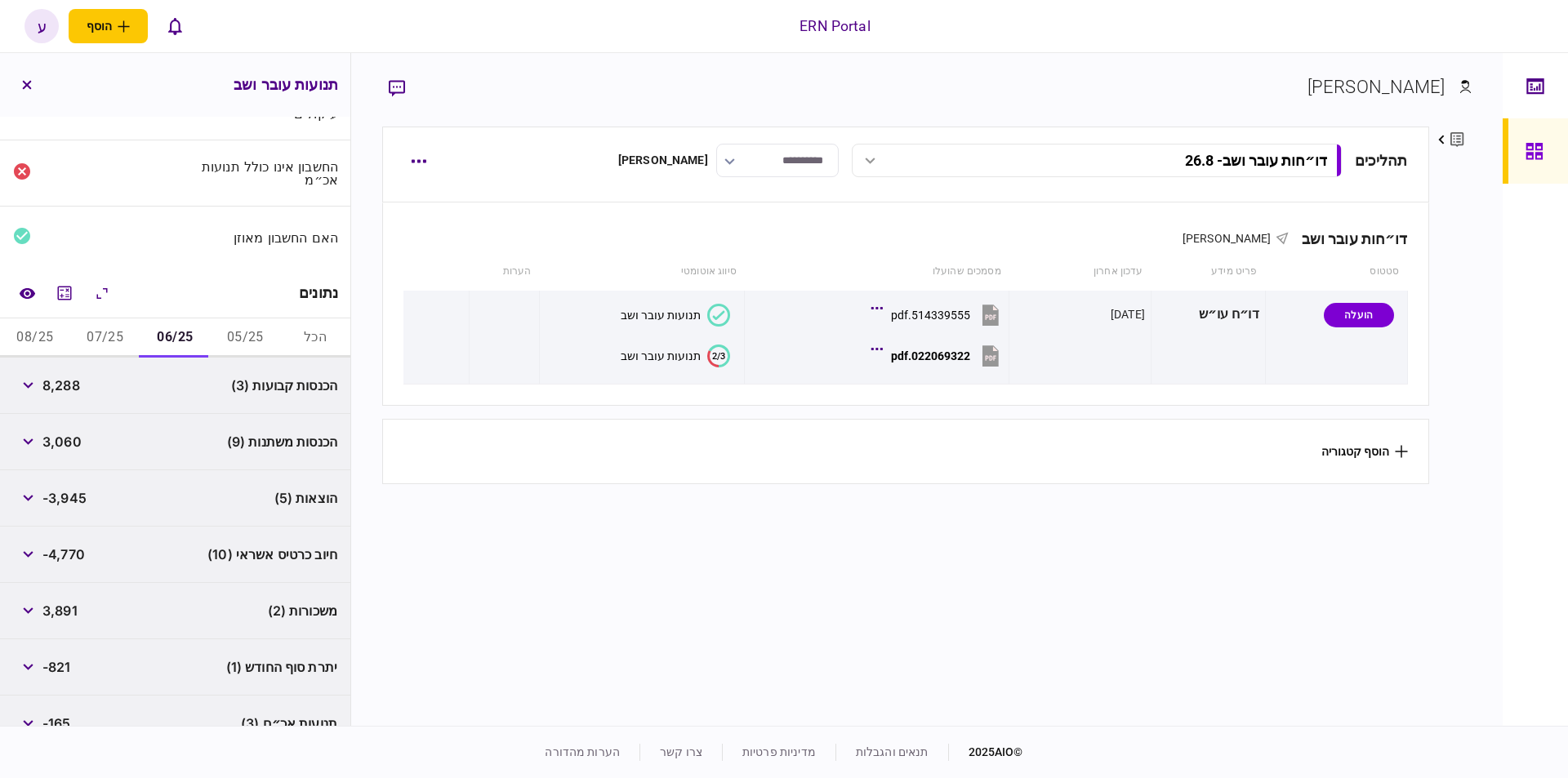
click at [73, 498] on span "-3,945" at bounding box center [64, 498] width 44 height 20
copy span "3,945"
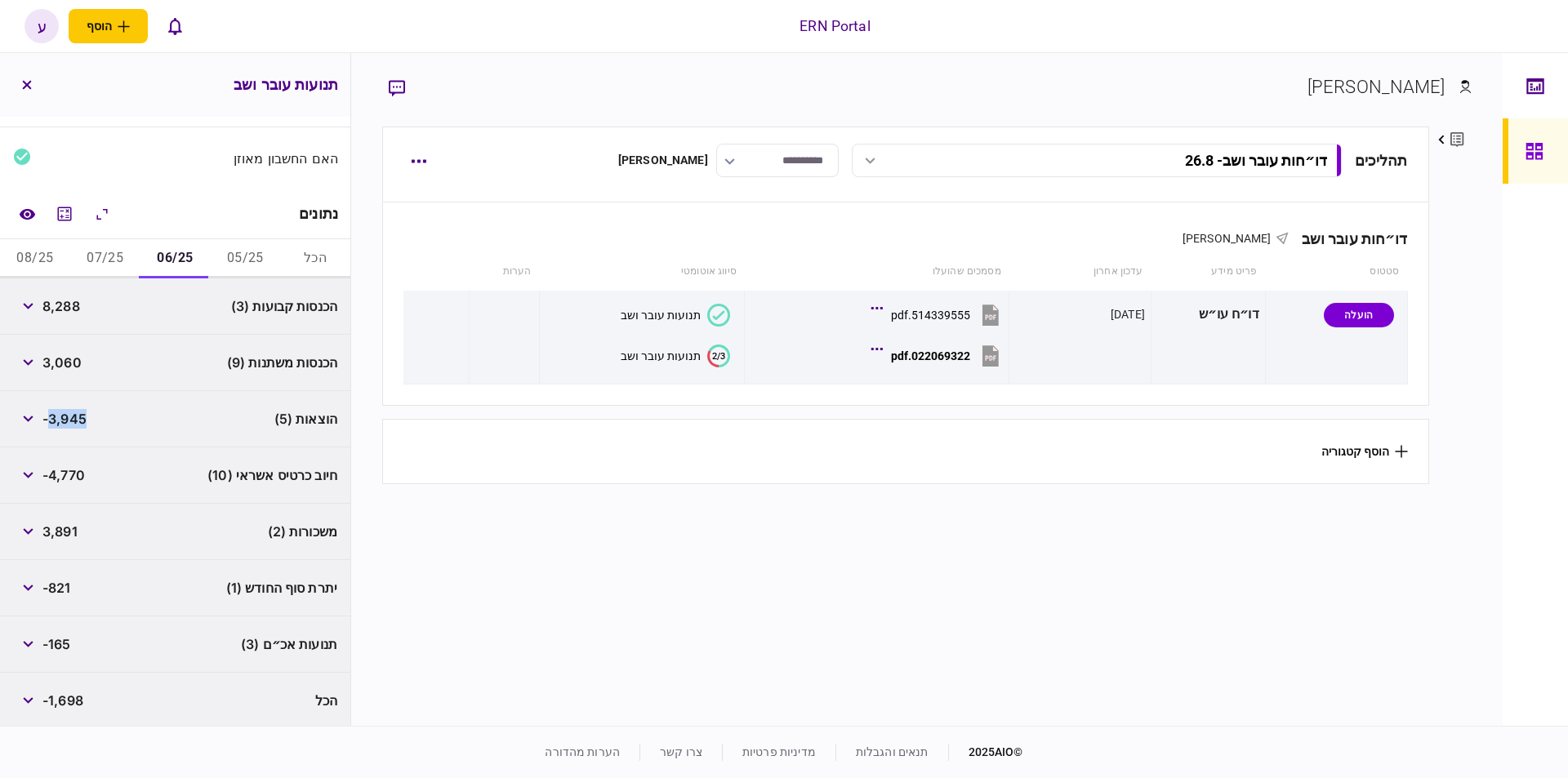
click at [53, 582] on span "-821" at bounding box center [57, 587] width 29 height 20
copy div "-821"
click at [96, 250] on button "07/25" at bounding box center [104, 259] width 70 height 39
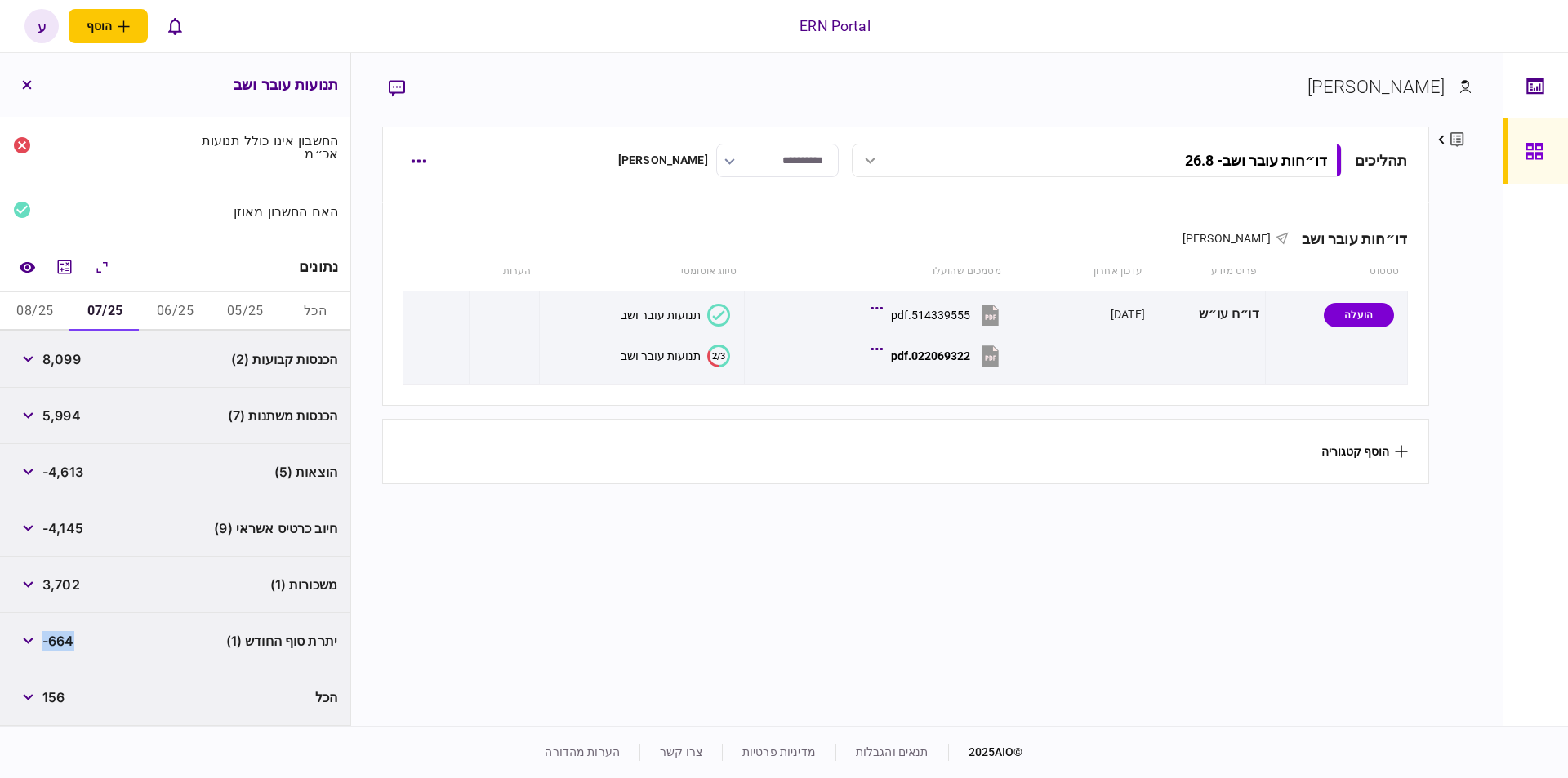
scroll to position [116, 0]
click at [69, 368] on span "8,099" at bounding box center [61, 362] width 38 height 20
click at [68, 366] on span "8,099" at bounding box center [61, 362] width 38 height 20
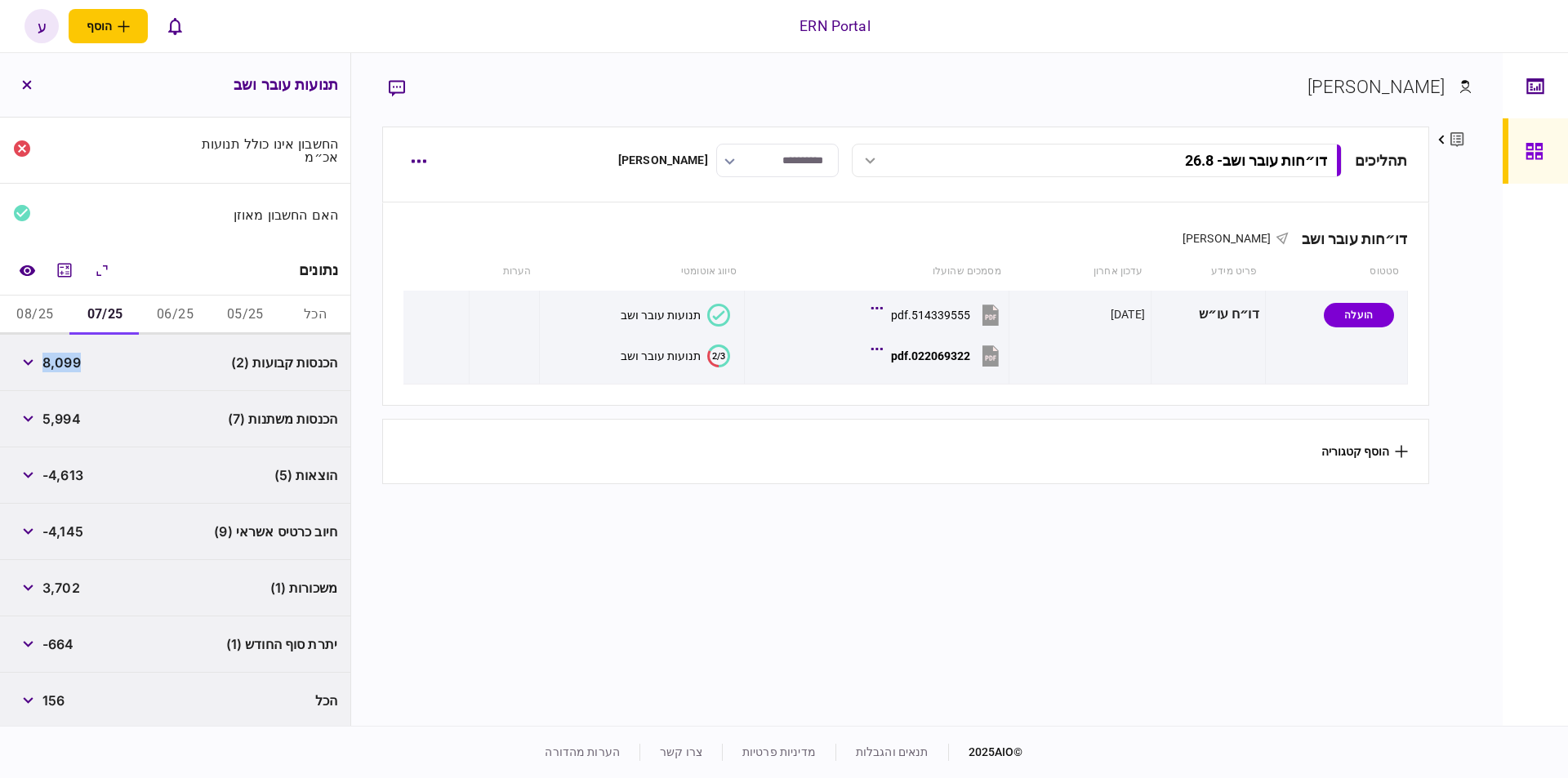
click at [70, 422] on span "5,994" at bounding box center [61, 418] width 38 height 20
copy span "5,994"
click at [73, 471] on span "-4,613" at bounding box center [63, 475] width 41 height 20
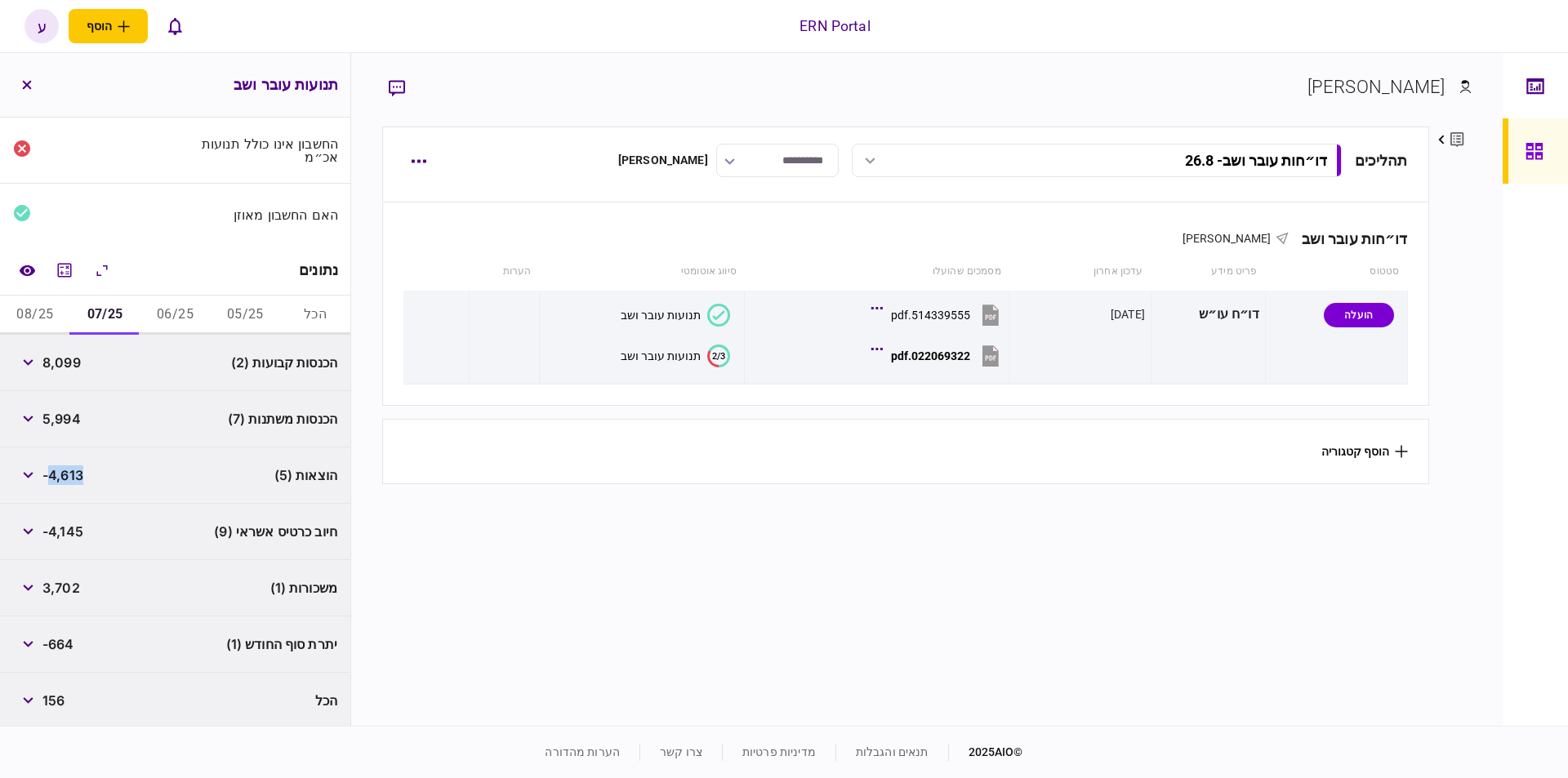
copy span "4,613"
click at [55, 645] on span "-664" at bounding box center [59, 644] width 32 height 20
copy div "-664"
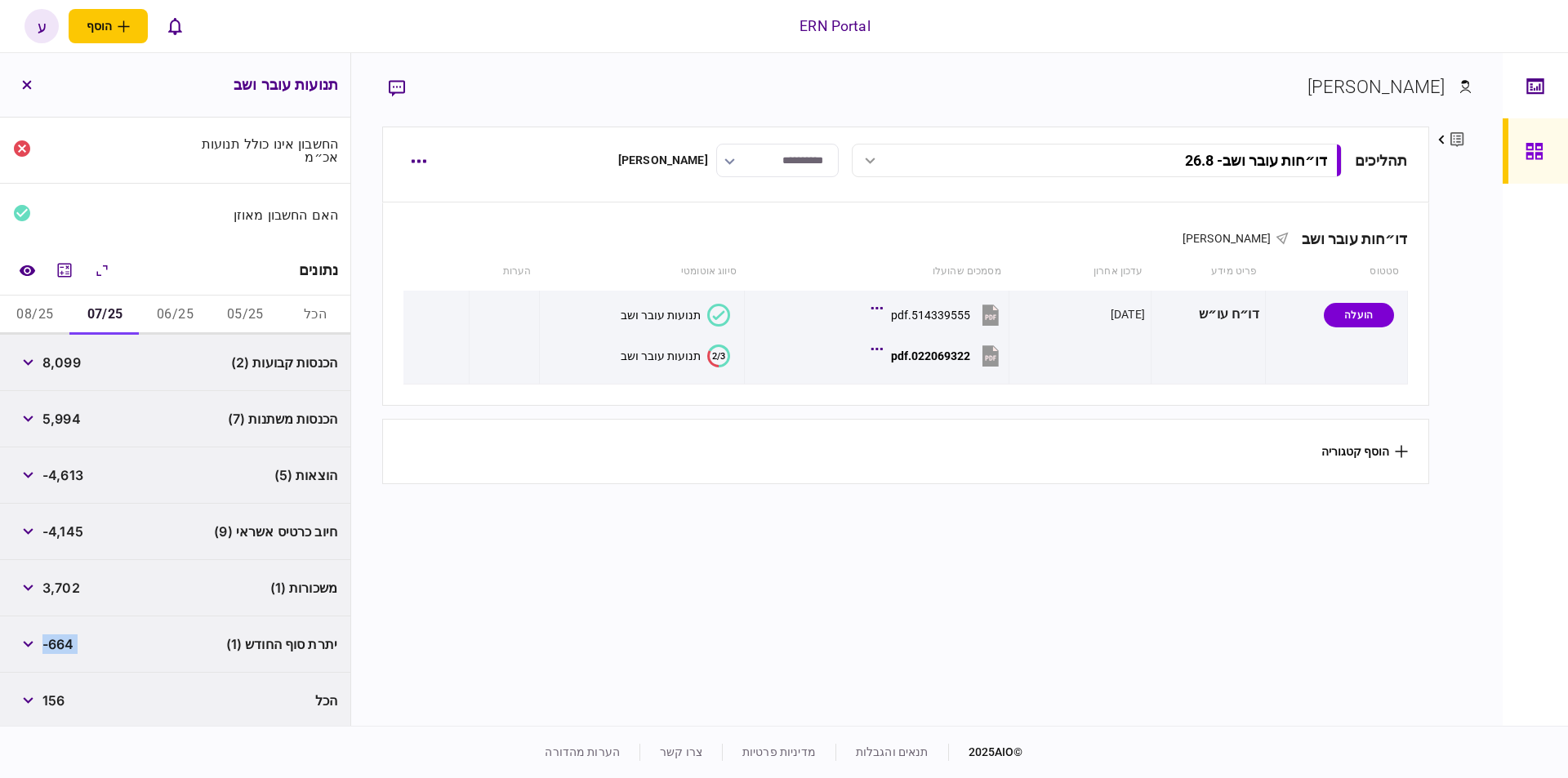
click at [51, 307] on button "08/25" at bounding box center [34, 315] width 70 height 39
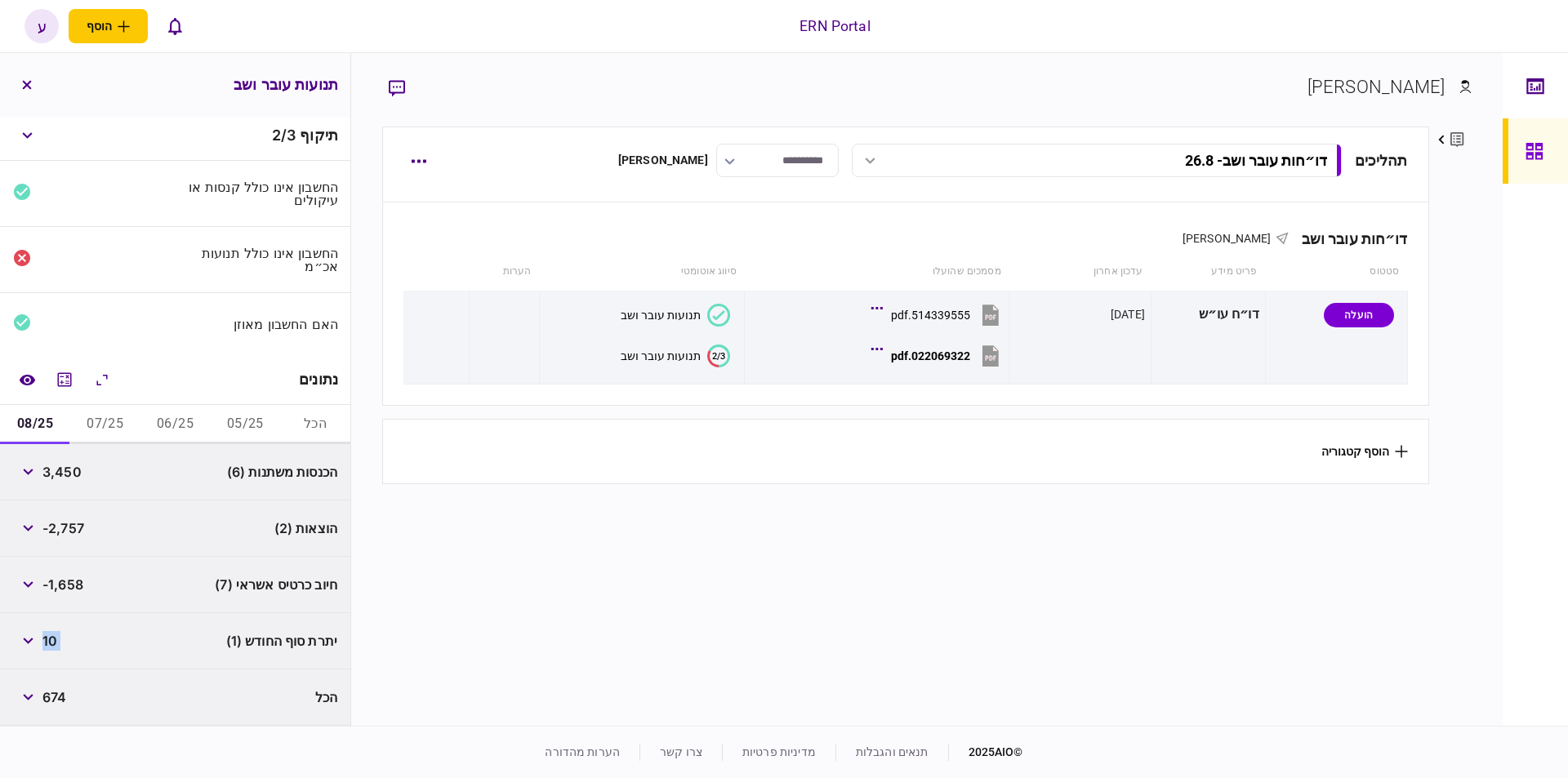
scroll to position [3, 0]
click at [63, 467] on span "3,450" at bounding box center [62, 475] width 39 height 20
copy span "3,450"
click at [74, 522] on span "-2,757" at bounding box center [63, 531] width 42 height 20
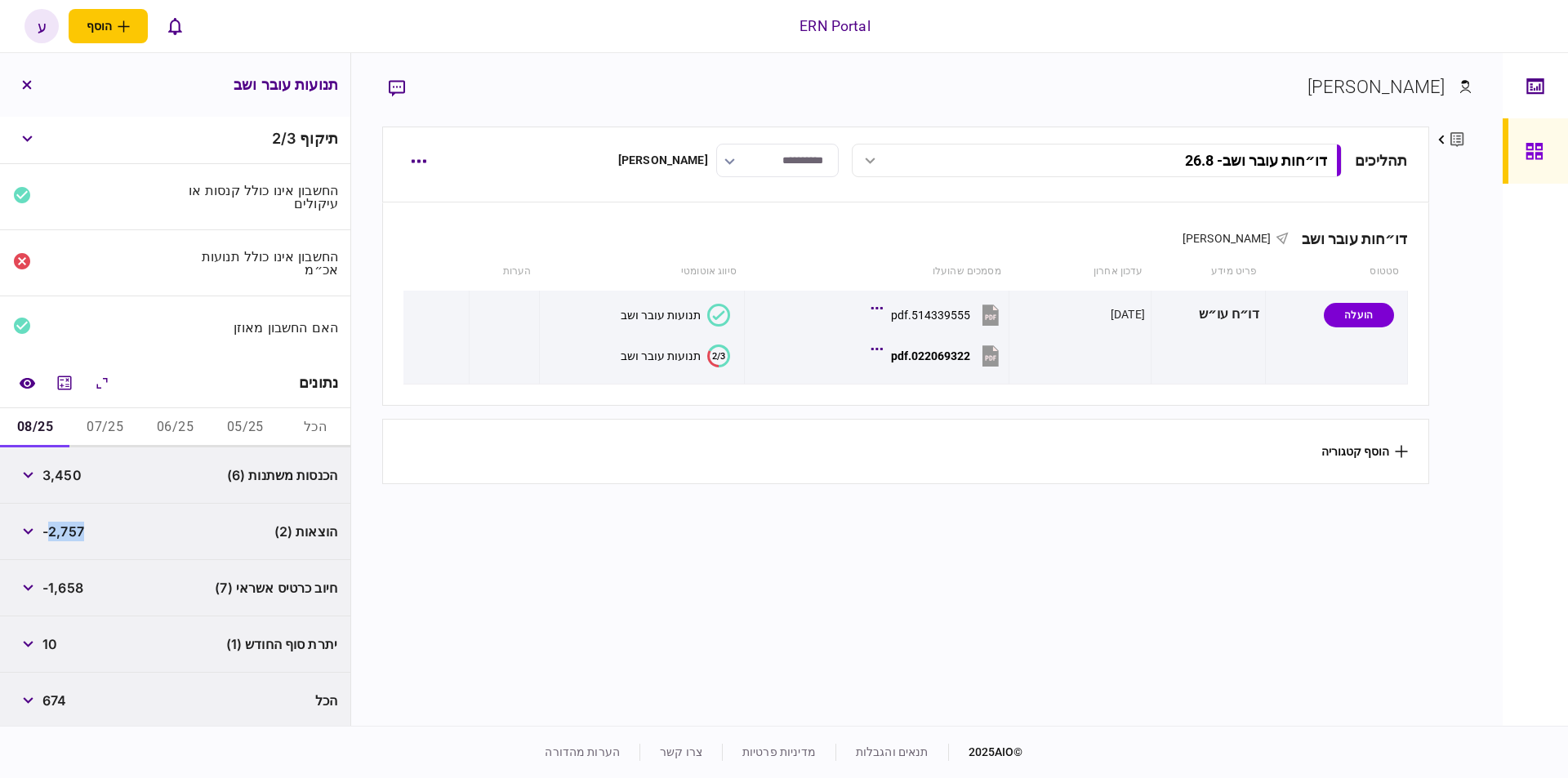
click at [74, 522] on span "-2,757" at bounding box center [63, 531] width 42 height 20
copy span "2,757"
click at [57, 635] on span "10" at bounding box center [50, 644] width 15 height 20
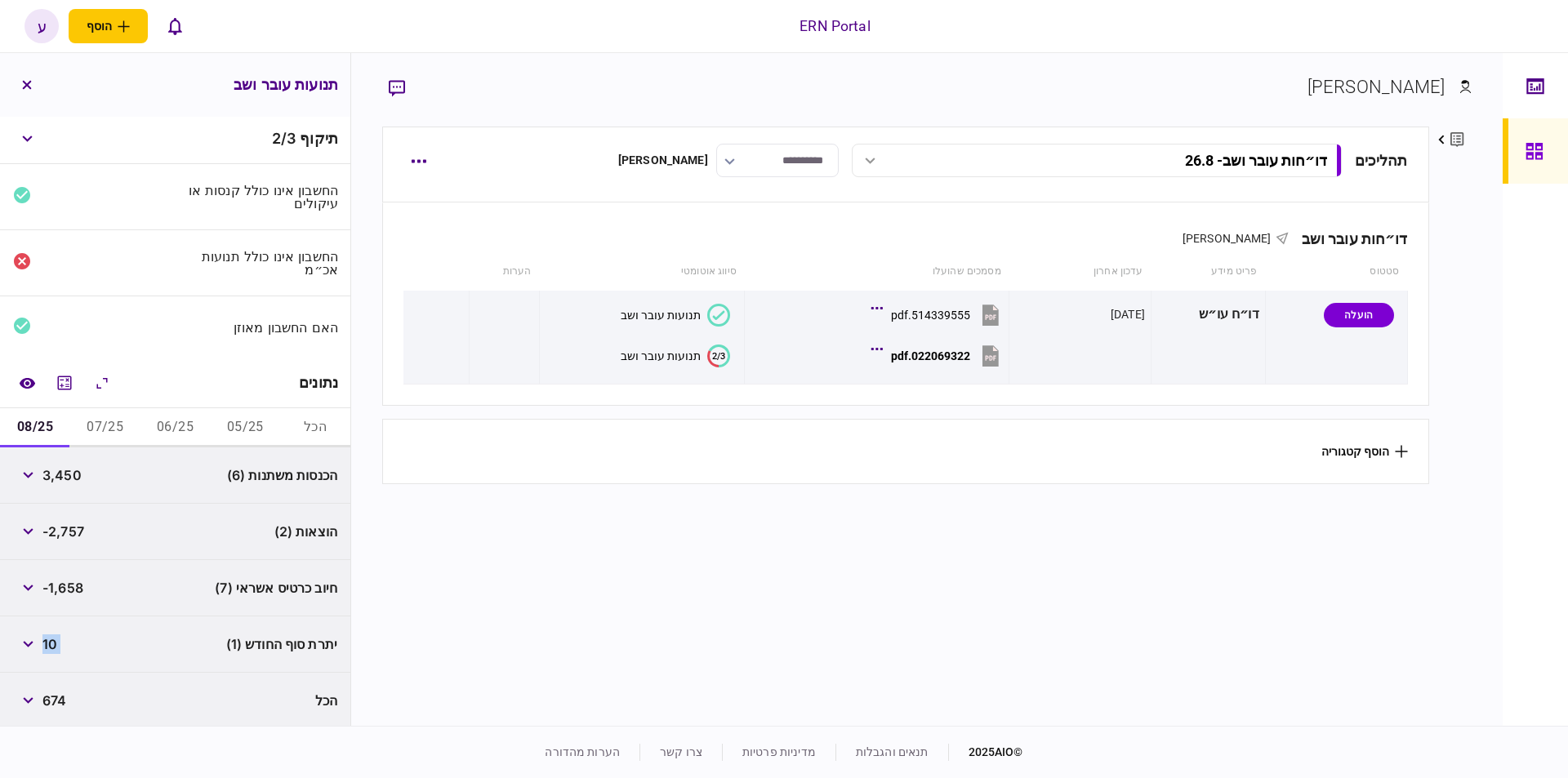
copy div "10"
